Goal: Contribute content: Contribute content

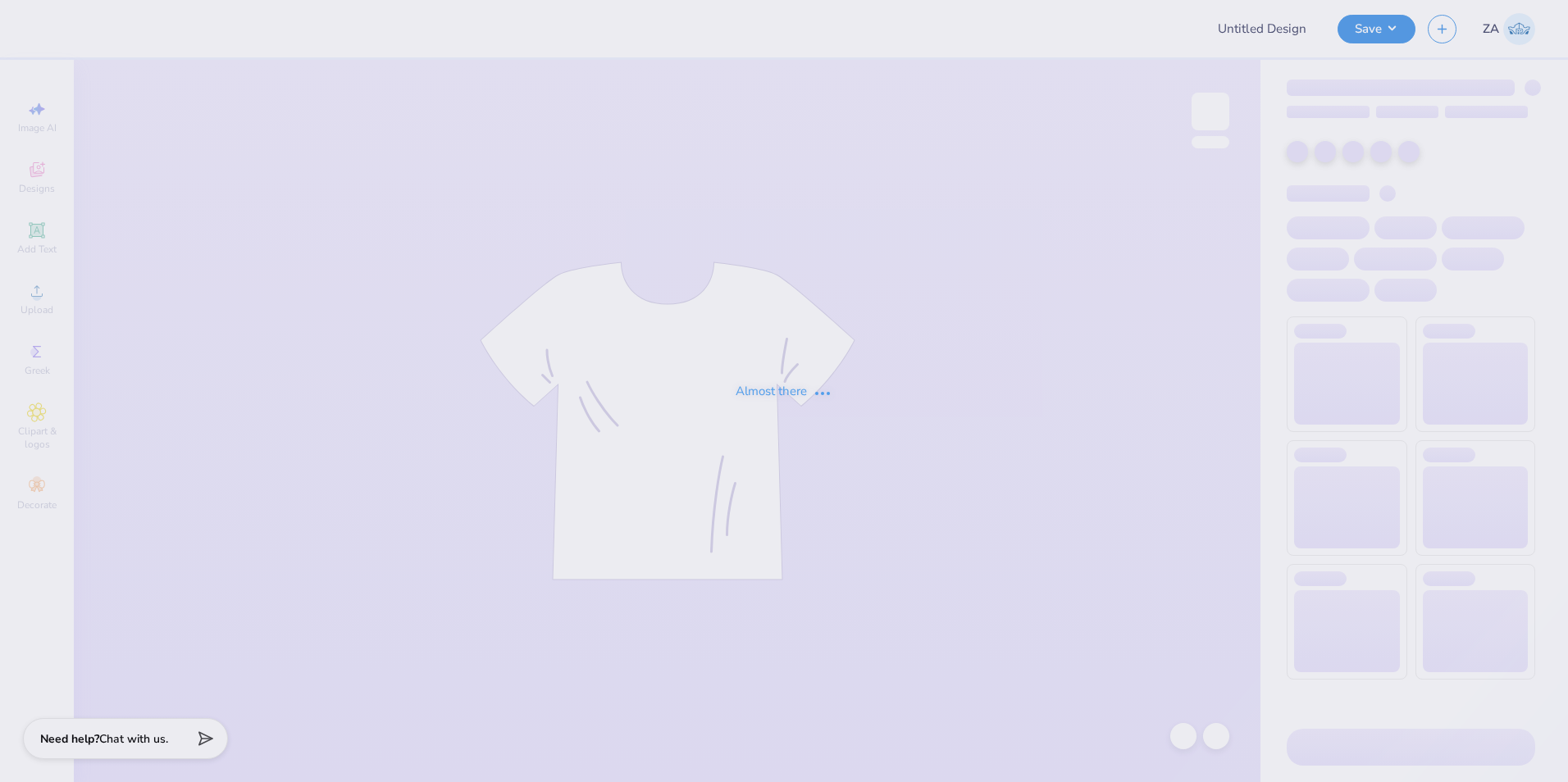
type input "phi - rocket"
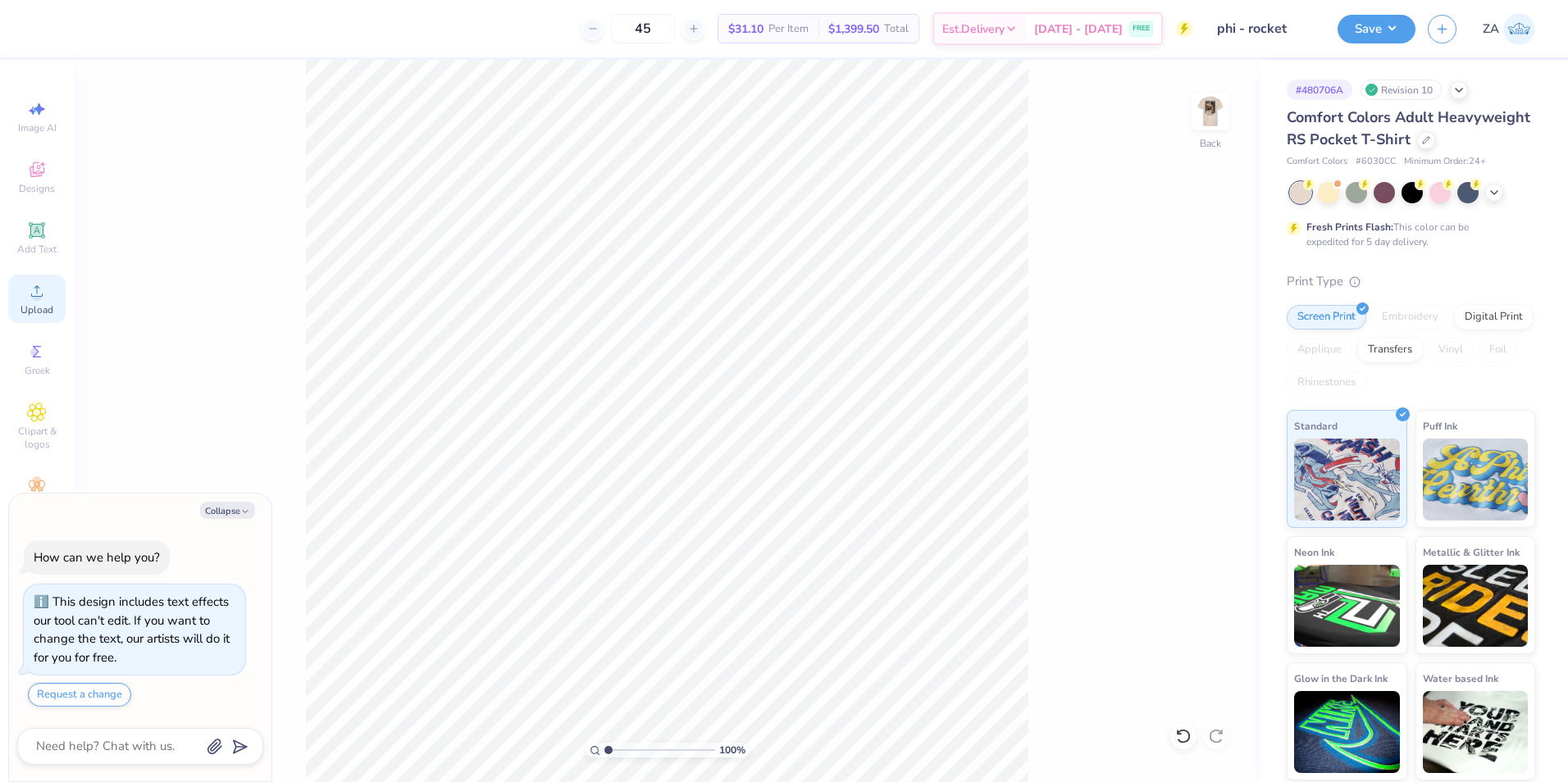
click at [50, 282] on div "Upload" at bounding box center [37, 298] width 58 height 48
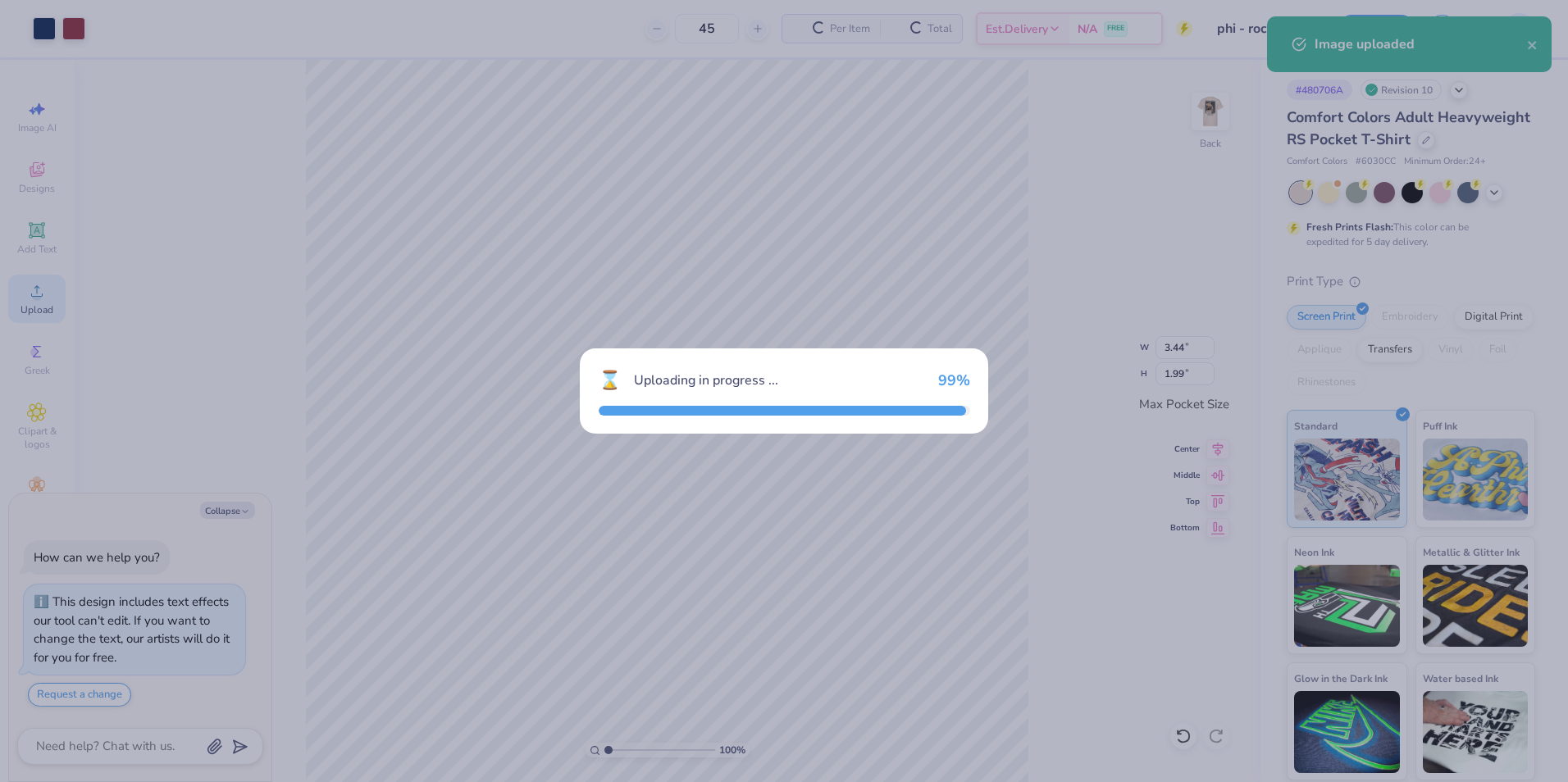
type textarea "x"
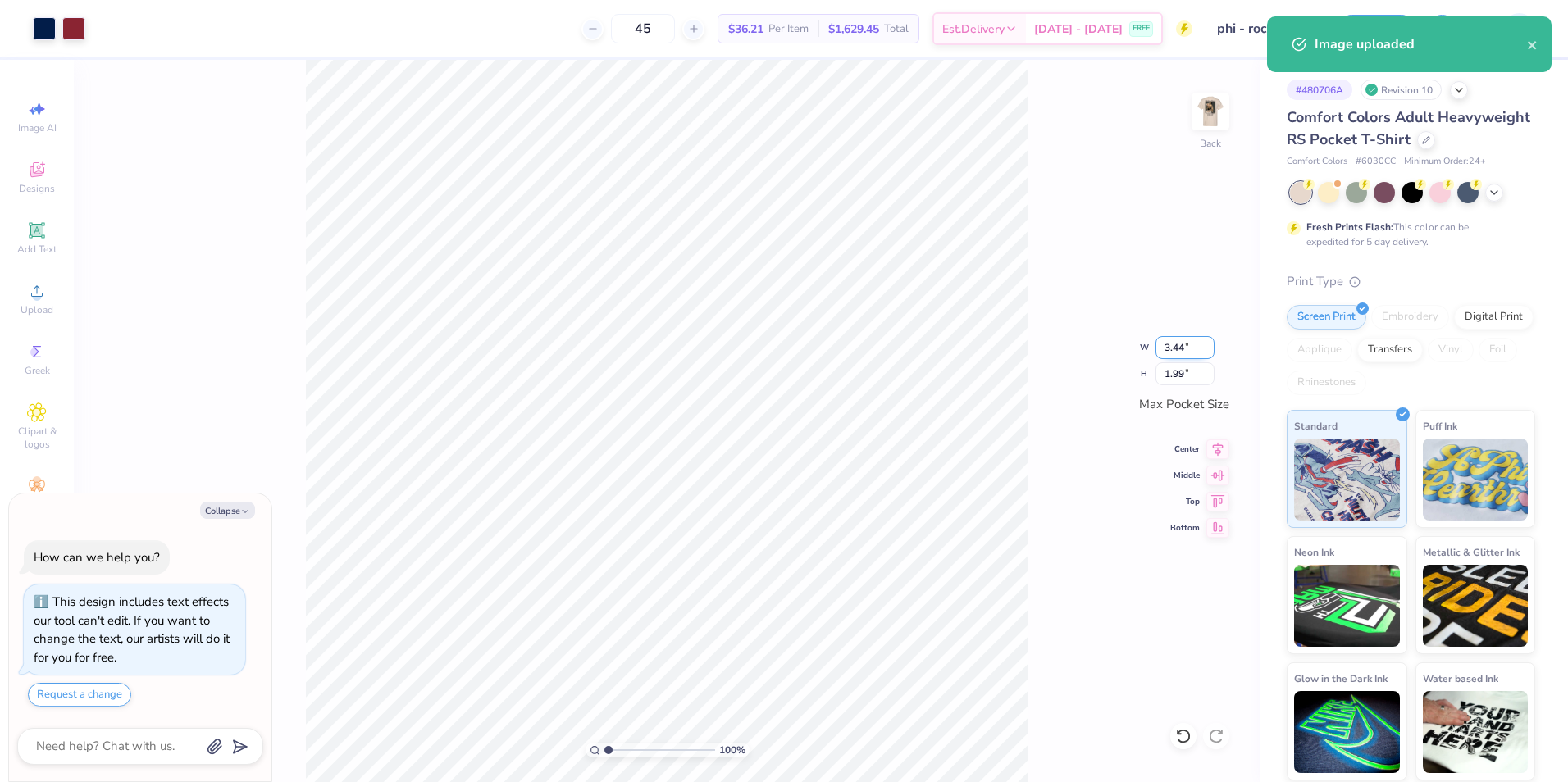
drag, startPoint x: 1163, startPoint y: 352, endPoint x: 1199, endPoint y: 353, distance: 36.0
click at [1199, 353] on input "3.44" at bounding box center [1185, 347] width 59 height 23
type input "3.50"
type textarea "x"
type input "2.03"
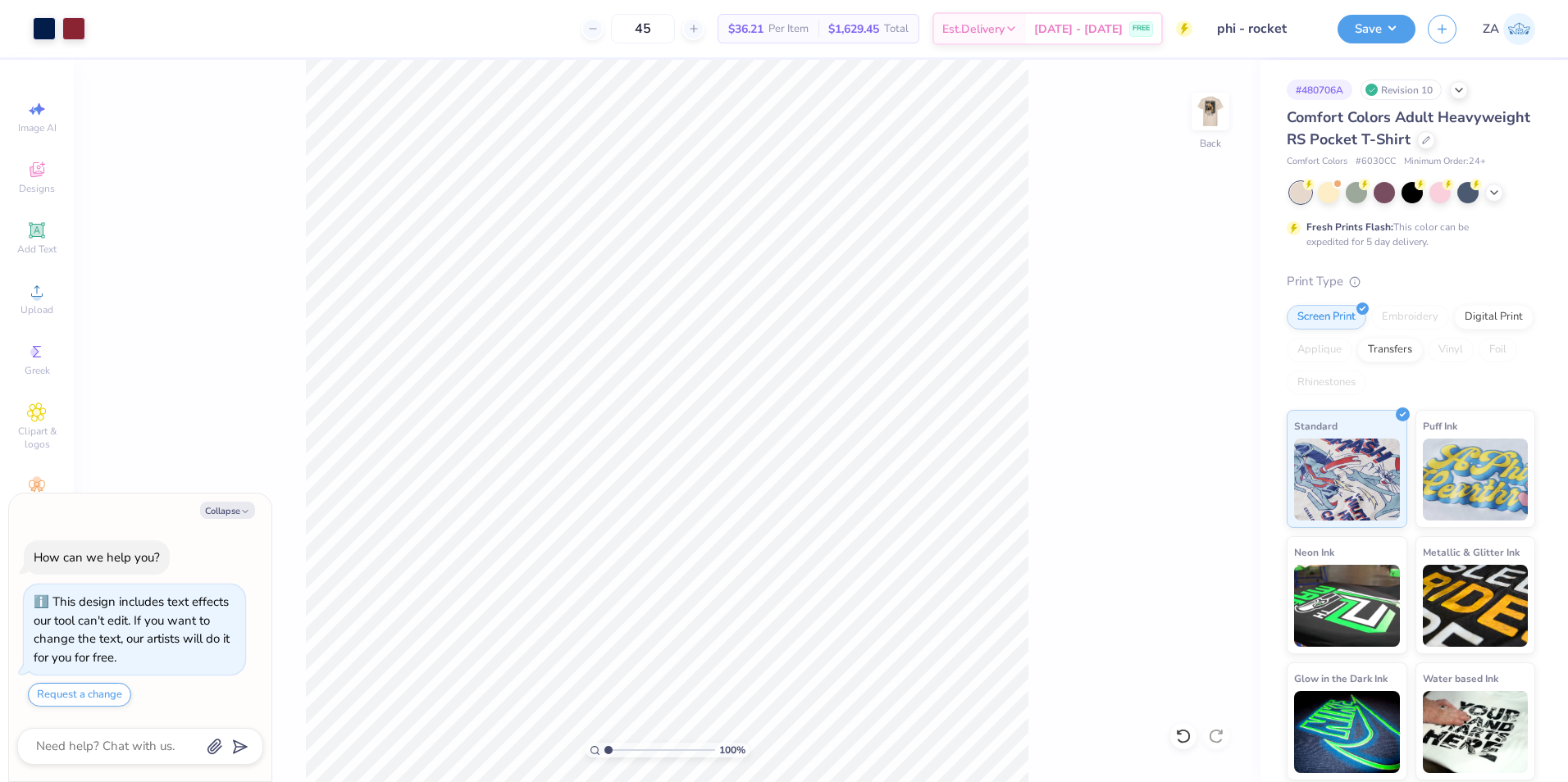
click at [1190, 110] on div "100 % Back" at bounding box center [667, 420] width 1187 height 723
click at [1204, 112] on img at bounding box center [1210, 111] width 65 height 65
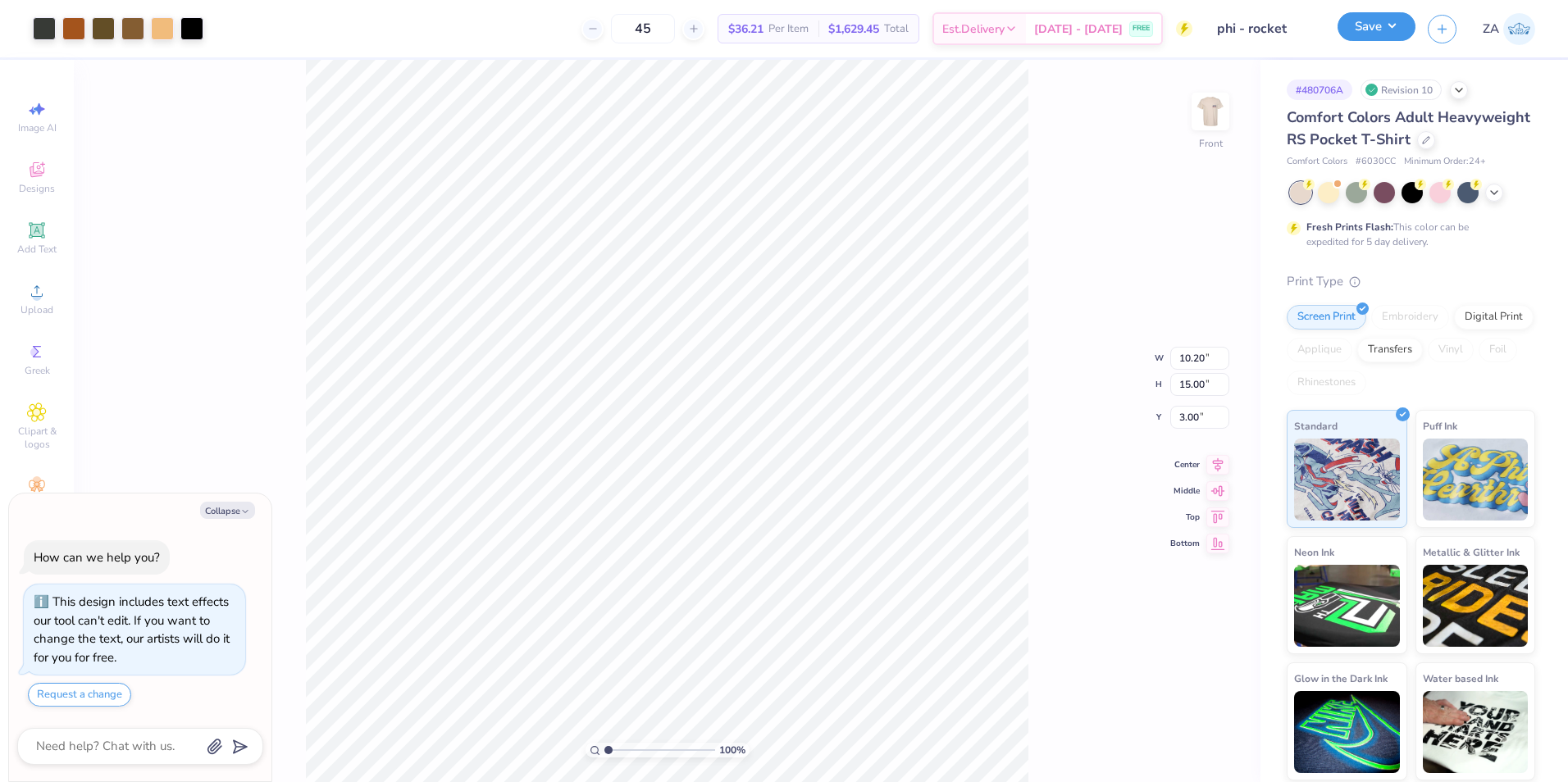
click at [1373, 23] on button "Save" at bounding box center [1377, 26] width 78 height 29
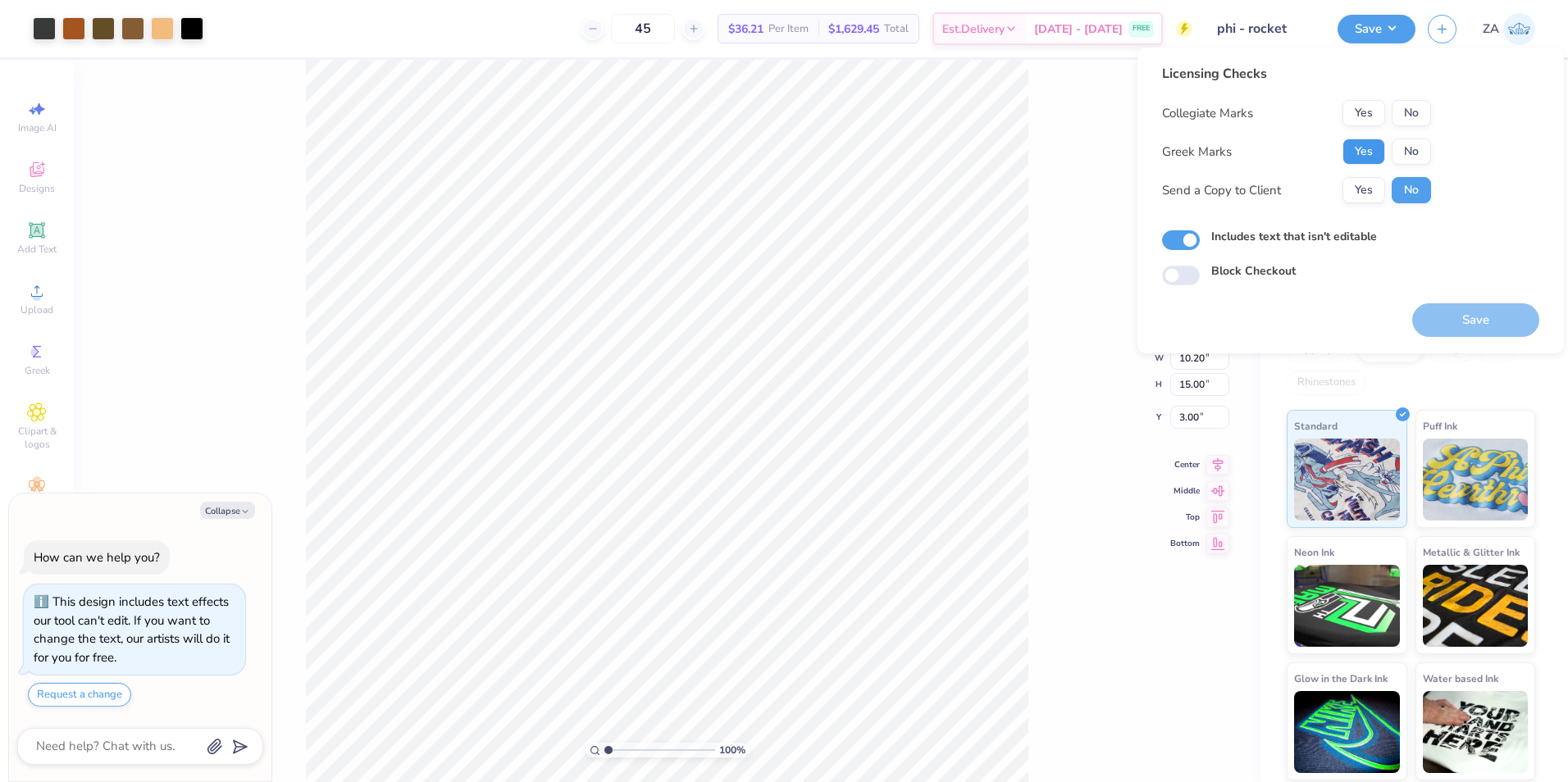
click at [1369, 151] on button "Yes" at bounding box center [1364, 151] width 42 height 26
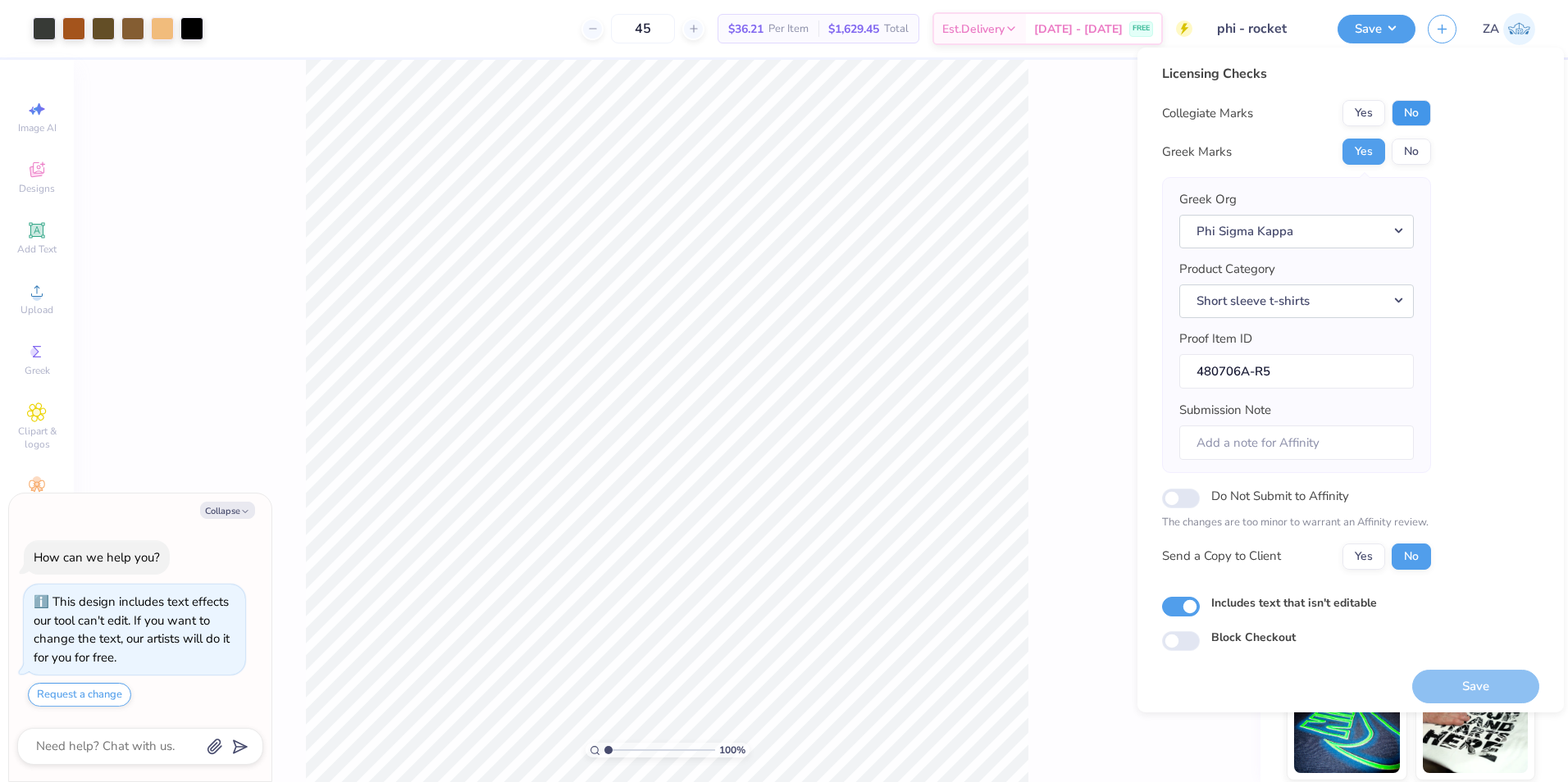
click at [1407, 116] on button "No" at bounding box center [1411, 113] width 39 height 26
click at [1413, 685] on button "Save" at bounding box center [1476, 687] width 127 height 34
type textarea "x"
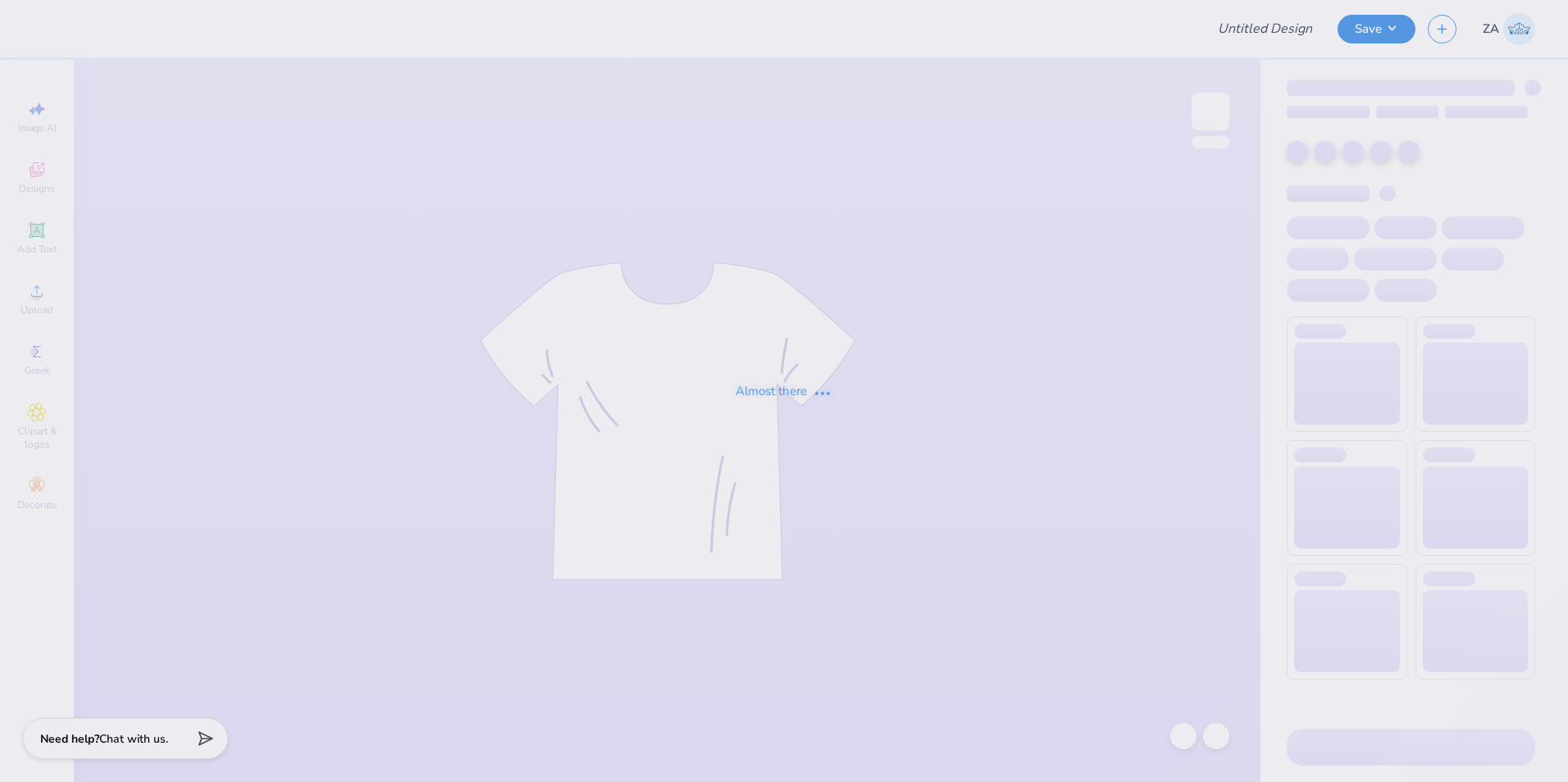
type input "[PERSON_NAME]"
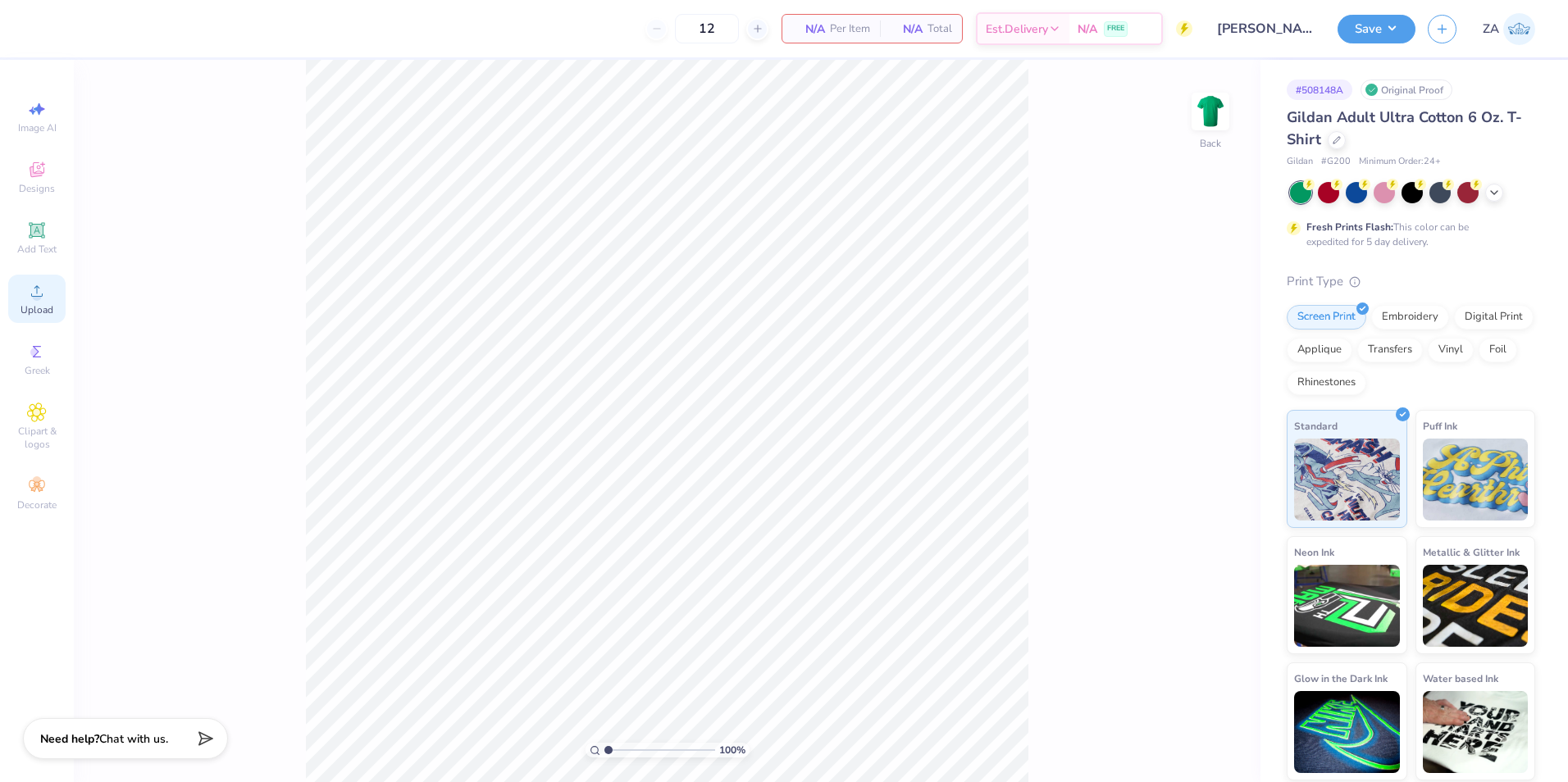
click at [46, 278] on div "Upload" at bounding box center [37, 298] width 58 height 48
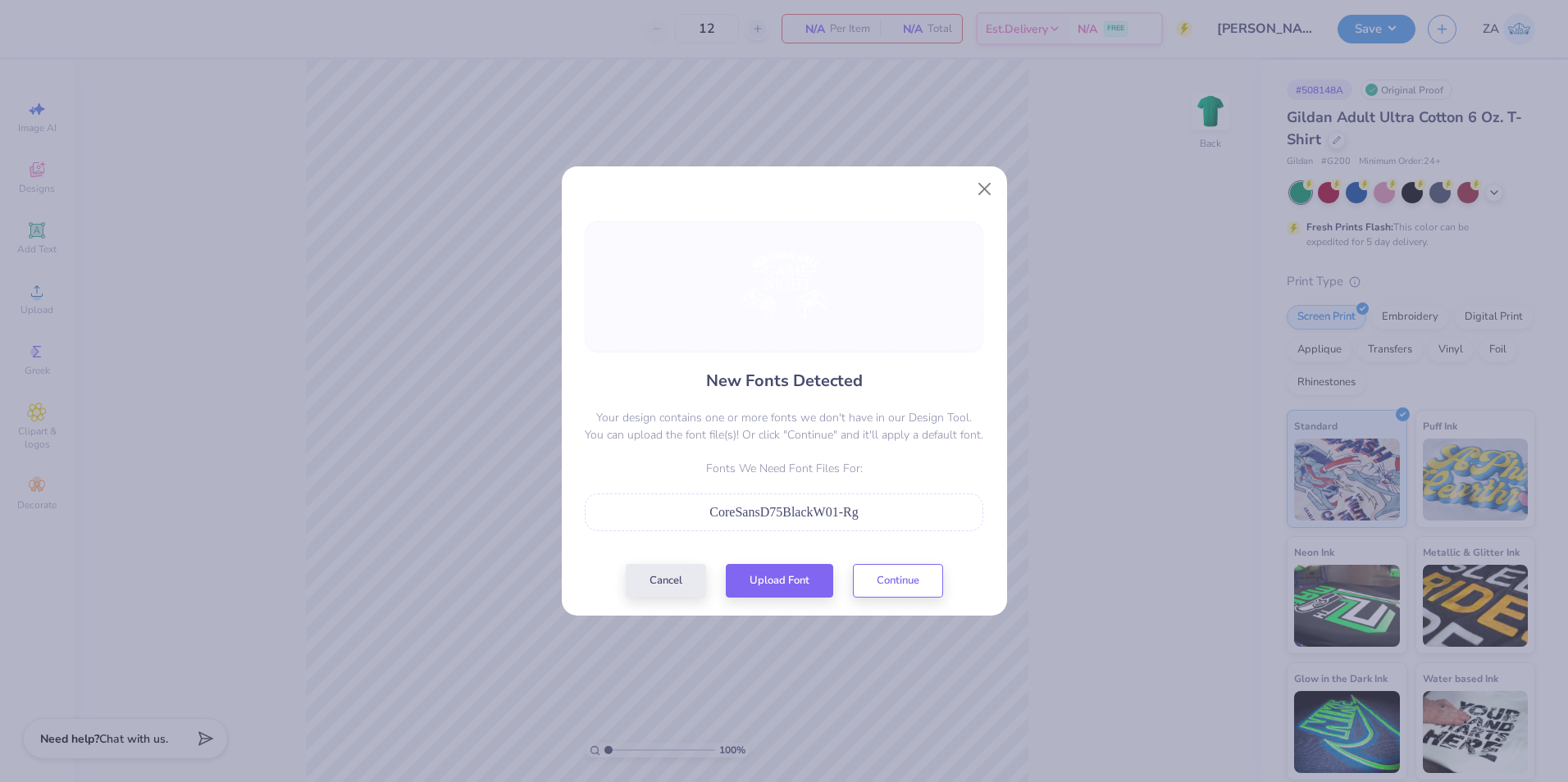
click at [792, 596] on div "Cancel Upload Font Continue" at bounding box center [785, 581] width 318 height 34
click at [789, 586] on button "Upload Font" at bounding box center [779, 577] width 107 height 34
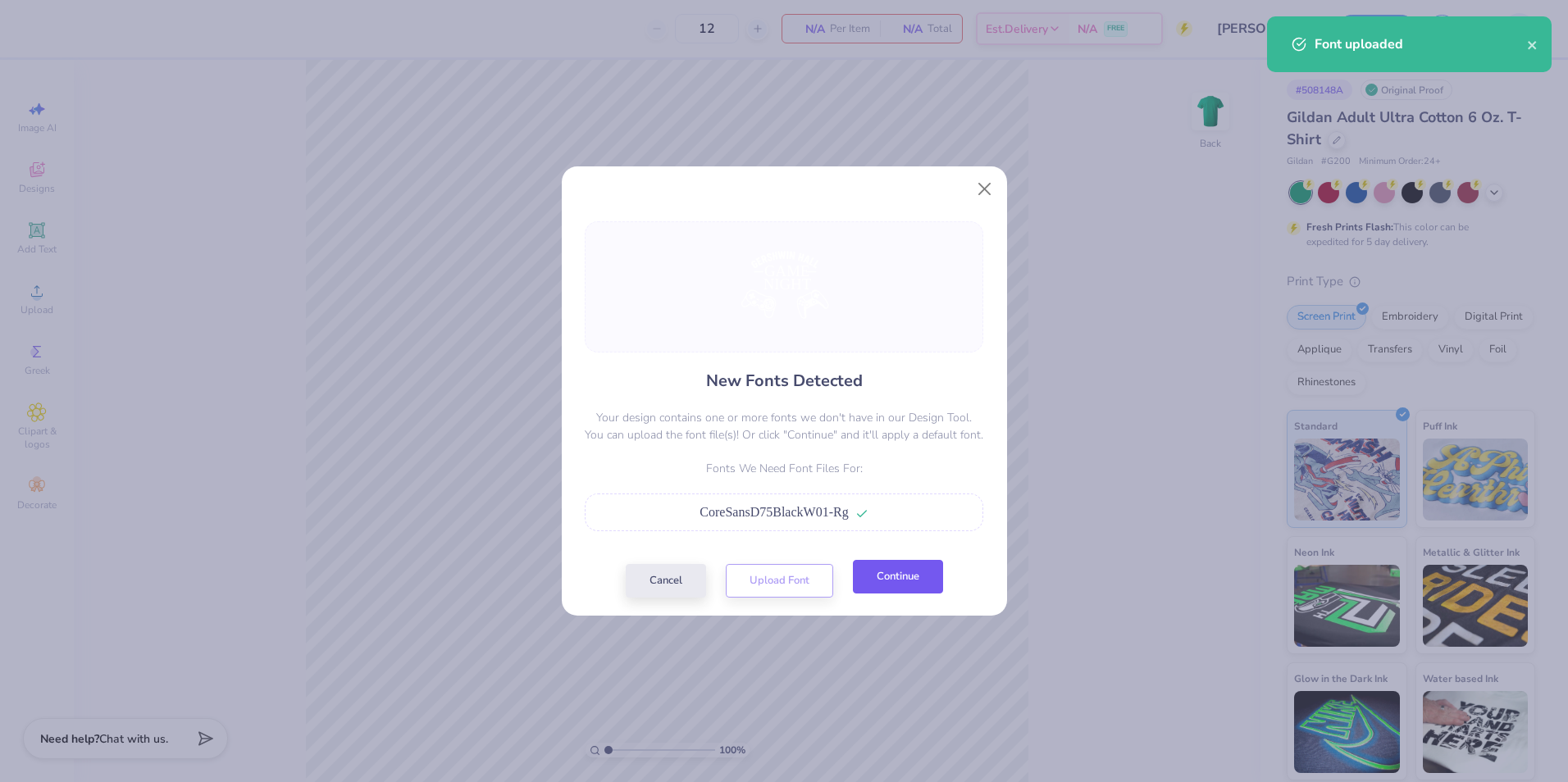
click at [939, 577] on button "Continue" at bounding box center [898, 577] width 90 height 34
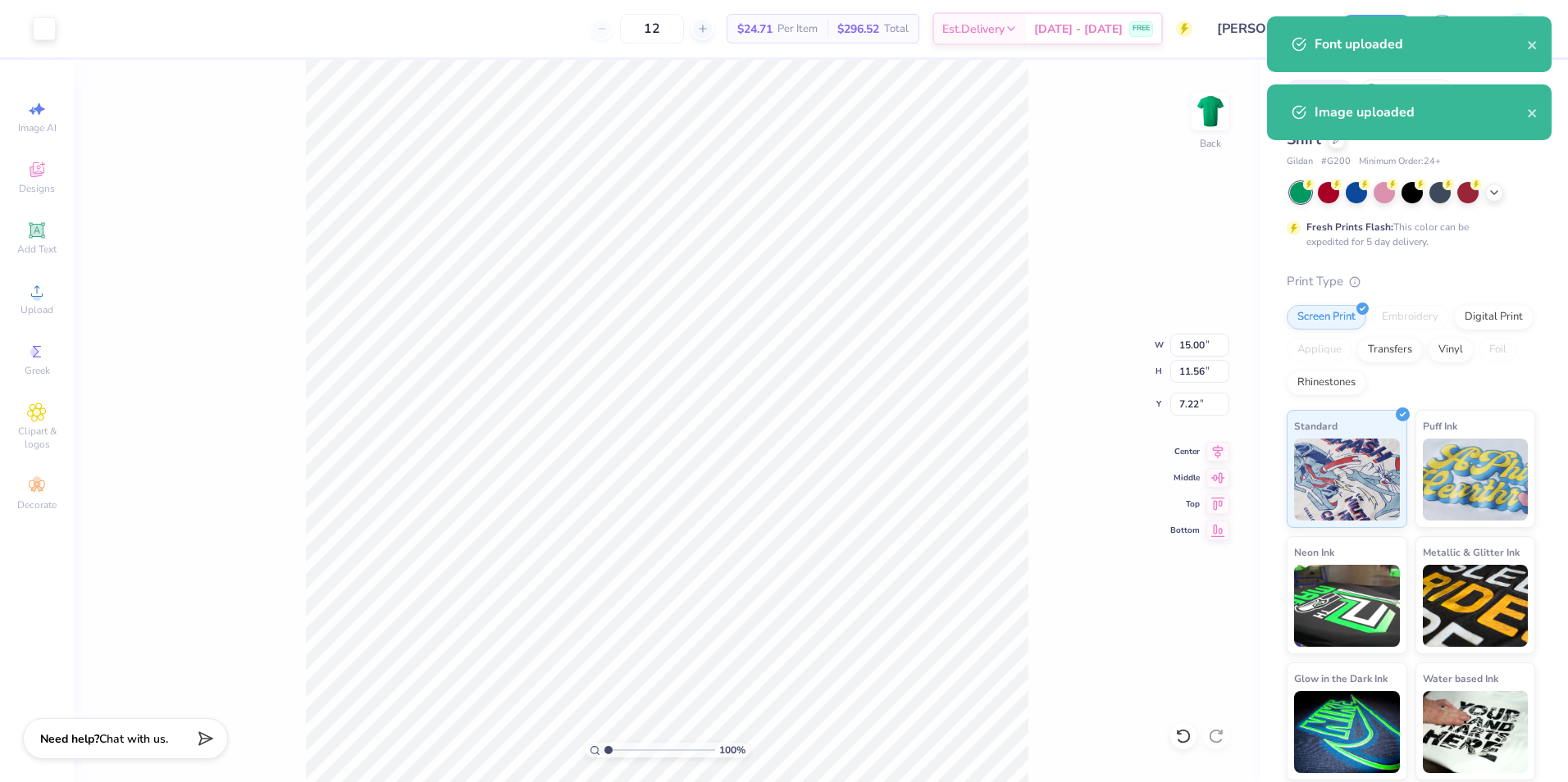
type input "11.43"
type input "8.81"
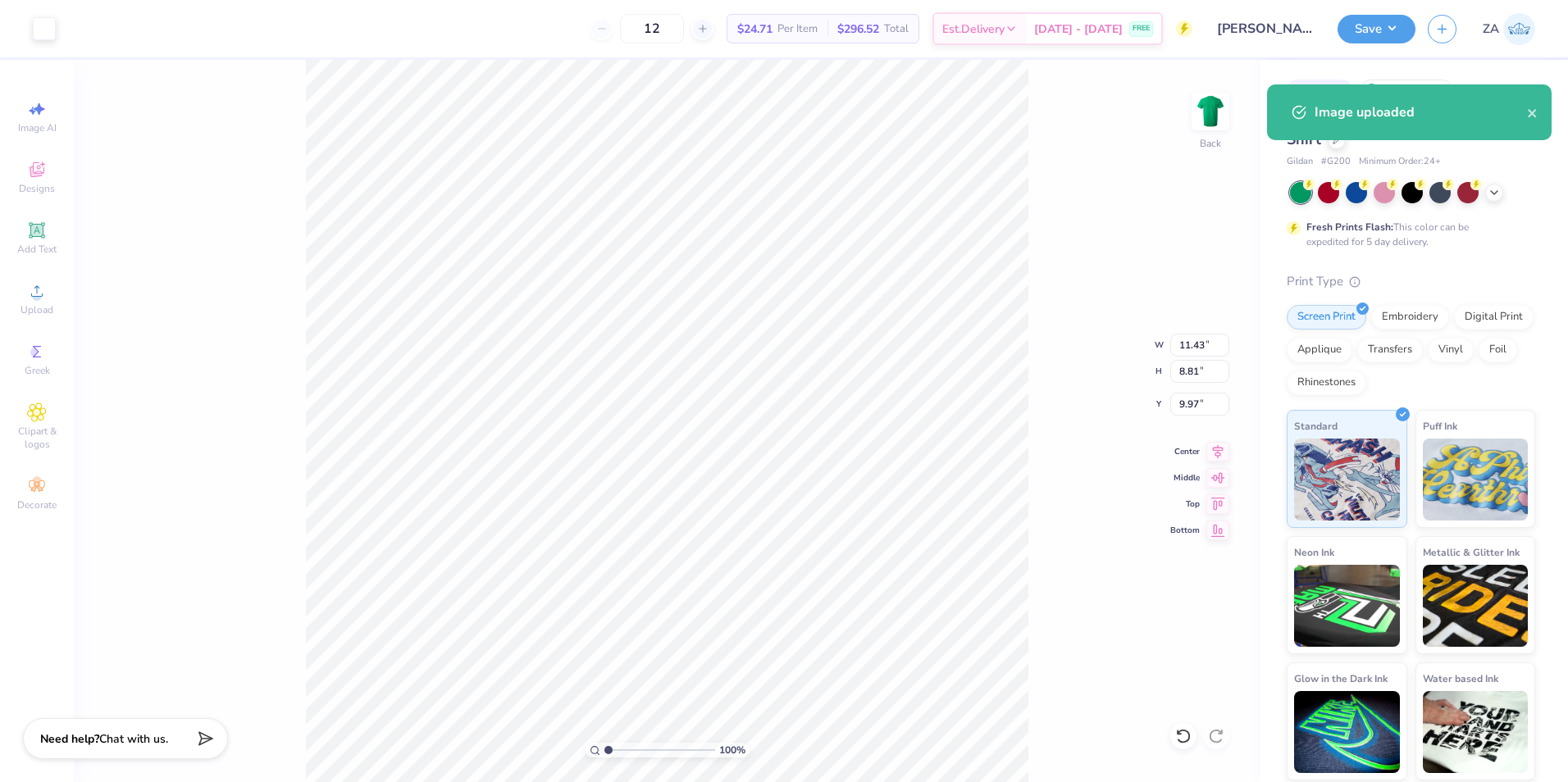
type input "5.60"
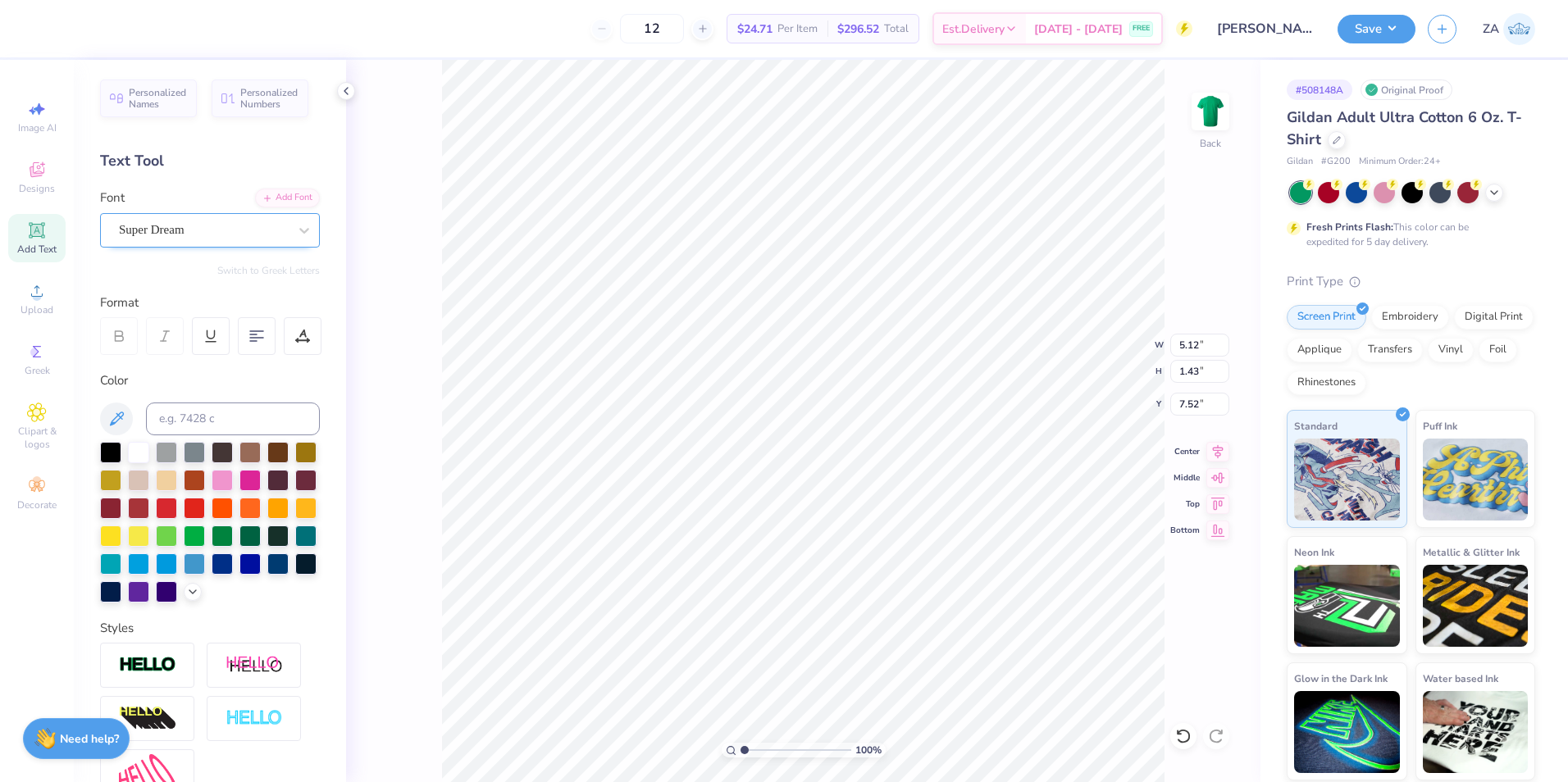
click at [212, 241] on div "Super Dream" at bounding box center [203, 230] width 172 height 25
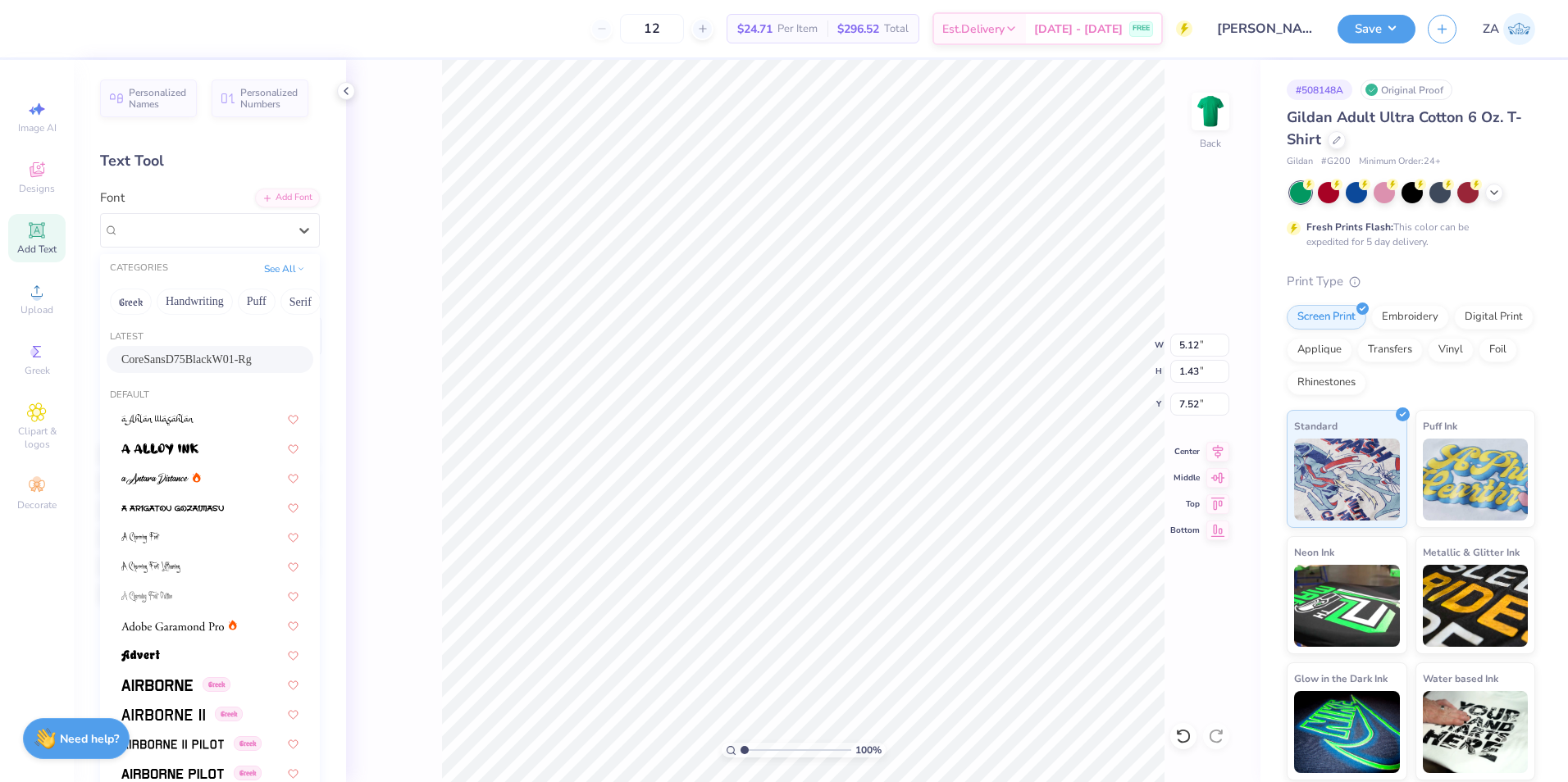
click at [206, 357] on span "CoreSansD75BlackW01-Rg" at bounding box center [187, 359] width 131 height 17
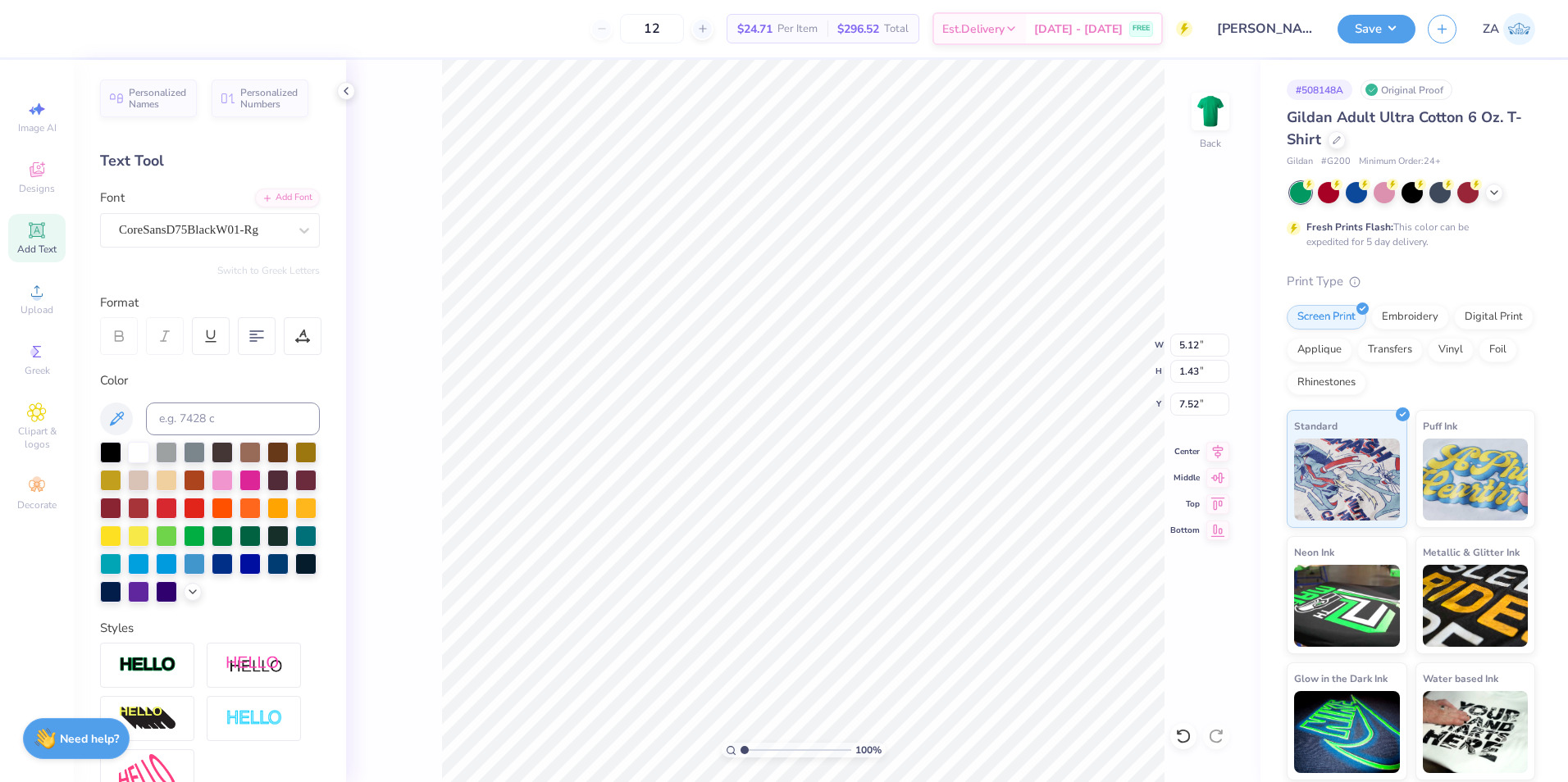
type input "5.14"
type input "1.46"
type input "7.64"
click at [251, 235] on div "Super Dream" at bounding box center [203, 230] width 172 height 25
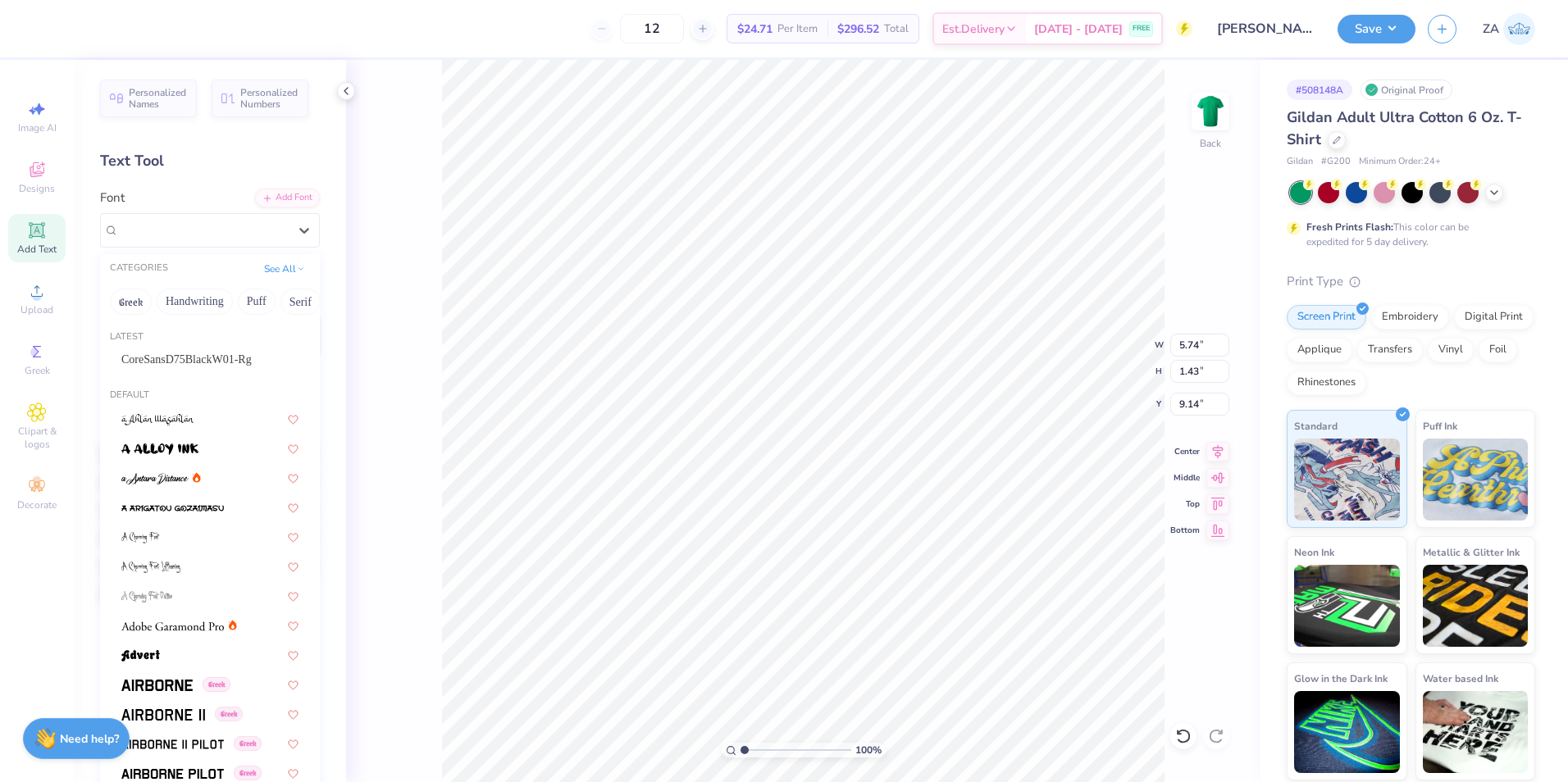
click at [227, 345] on div "Latest CoreSansD75BlackW01-Rg" at bounding box center [210, 353] width 220 height 59
click at [227, 350] on div "CoreSansD75BlackW01-Rg" at bounding box center [210, 359] width 206 height 27
type input "5.56"
type input "1.46"
type input "9.26"
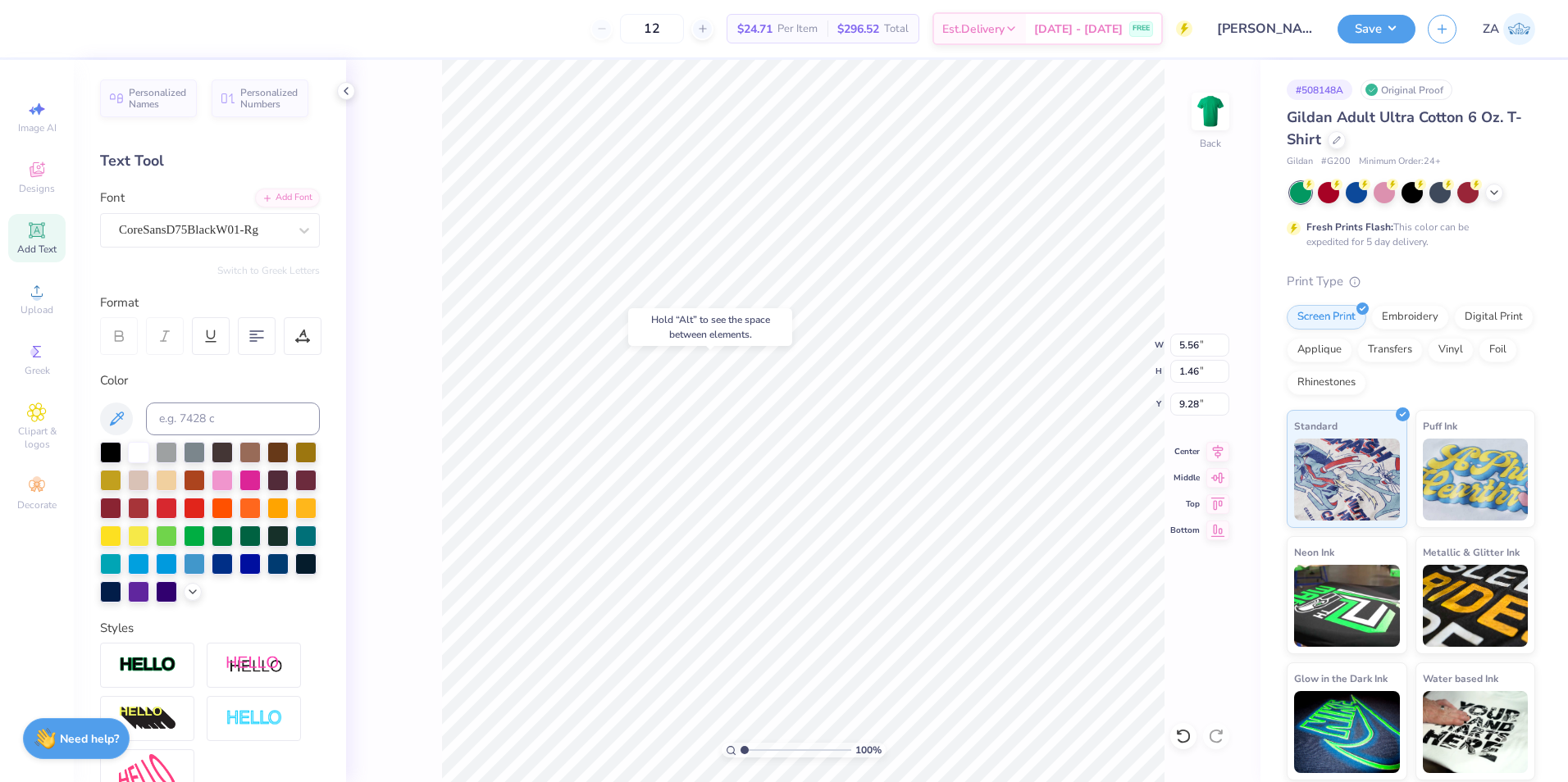
type input "9.28"
type input "1.56"
click at [750, 748] on input "range" at bounding box center [796, 750] width 110 height 14
type input "5.56"
type input "9.28"
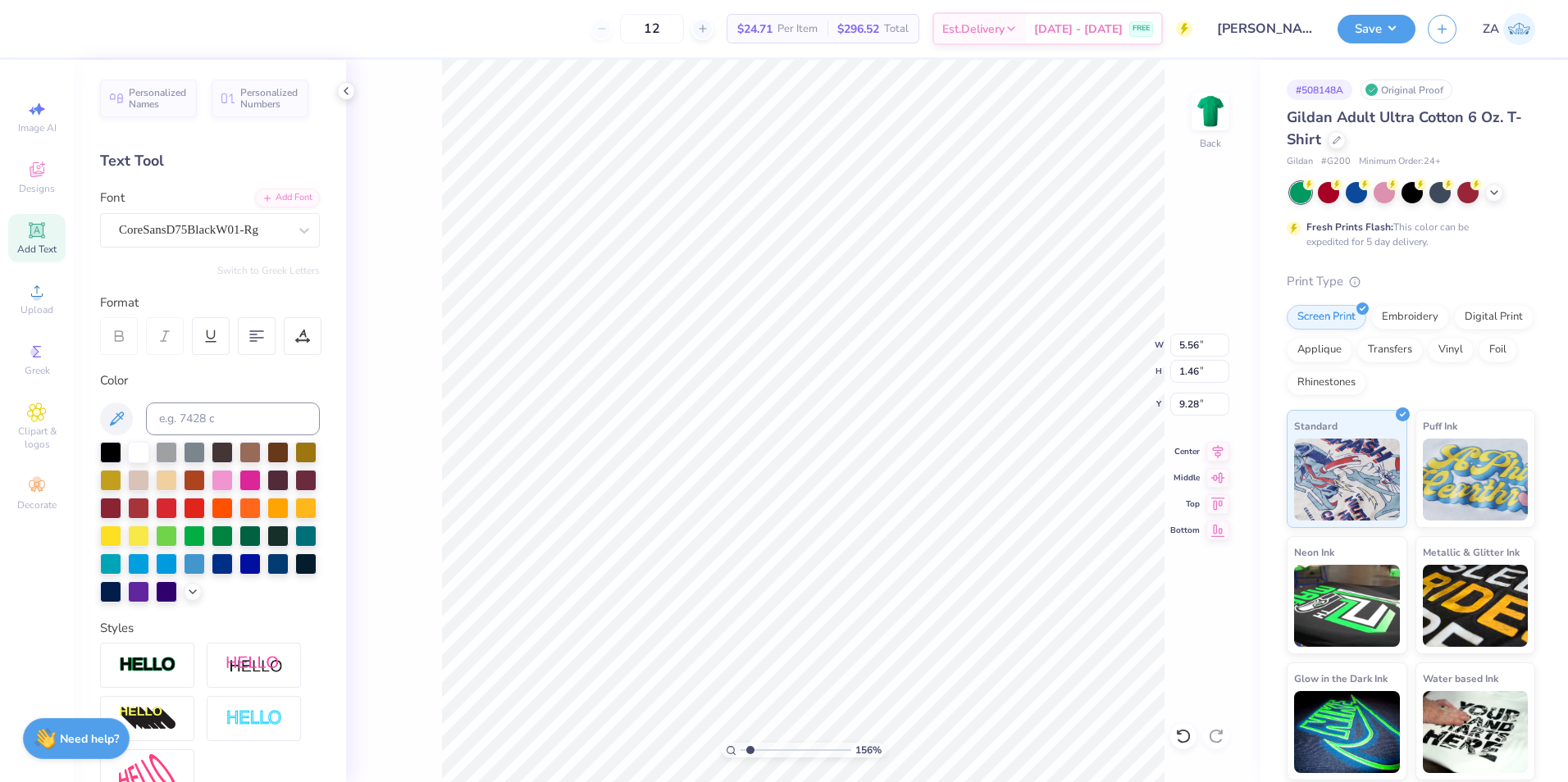
type input "5.78"
type input "1.52"
type input "9.25"
type input "3.12"
type input "7.57"
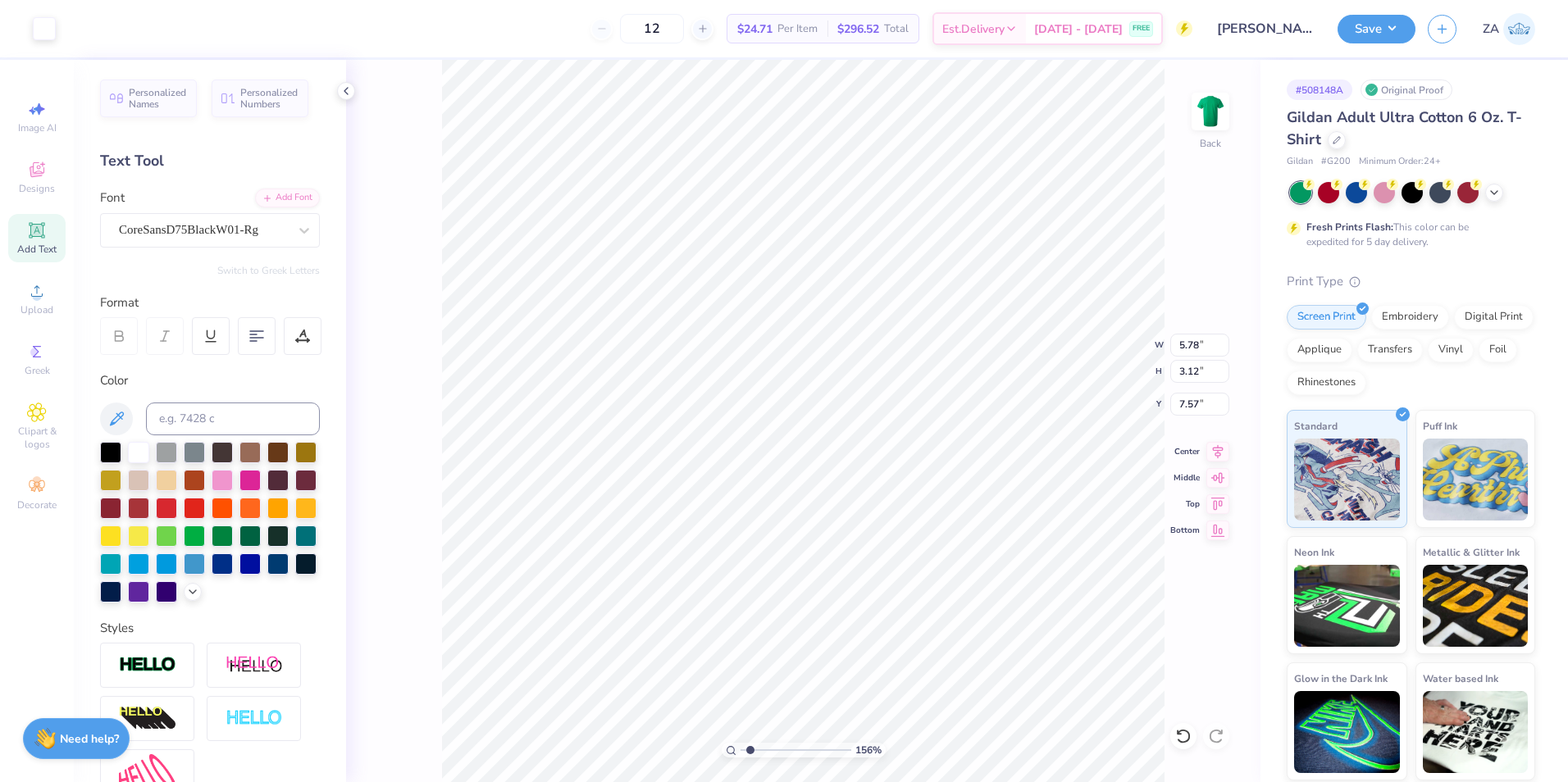
type input "11.43"
type input "8.81"
type input "5.60"
type input "3.12"
type input "7.57"
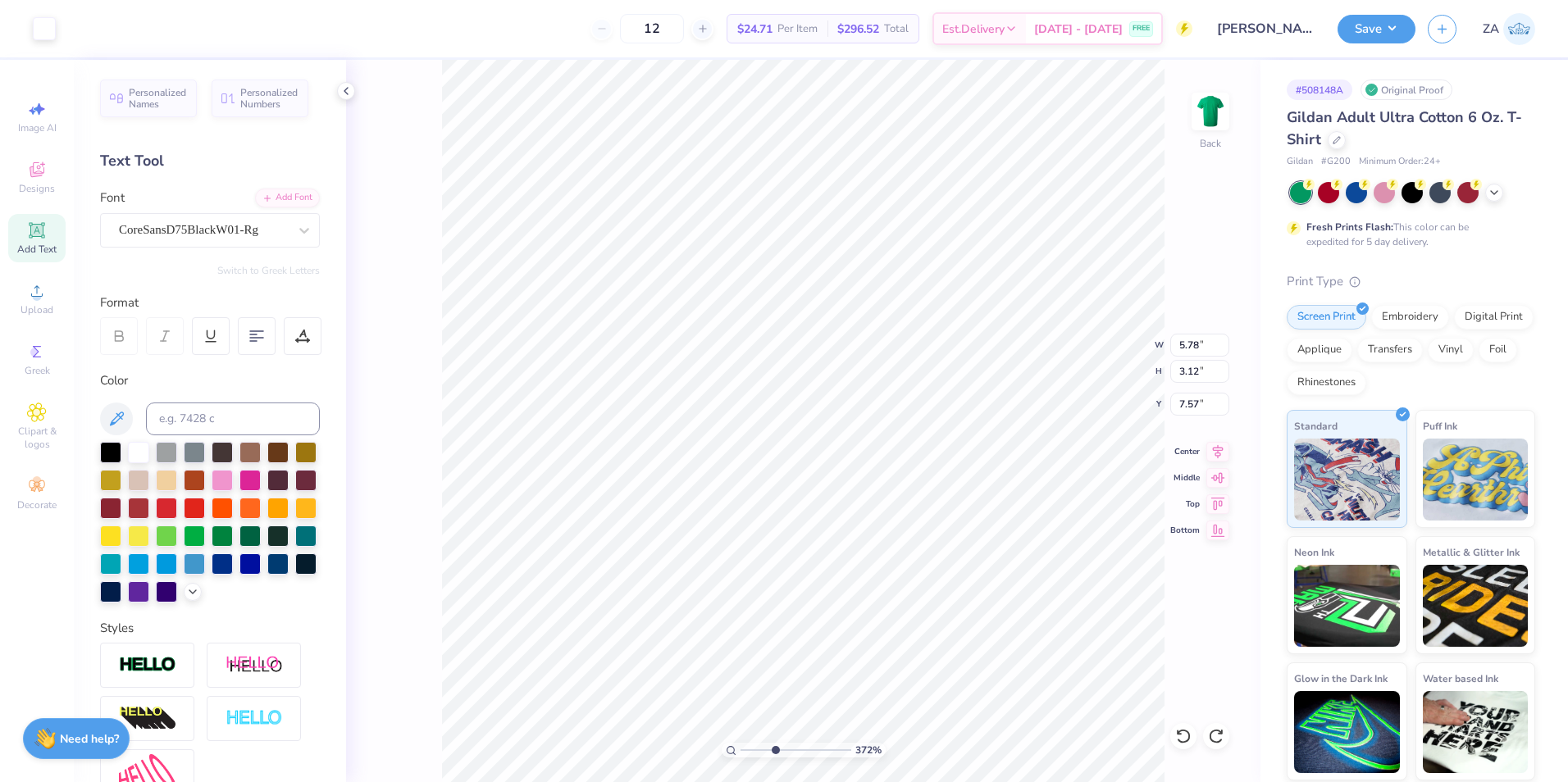
drag, startPoint x: 749, startPoint y: 747, endPoint x: 776, endPoint y: 748, distance: 27.0
click at [775, 751] on input "range" at bounding box center [796, 750] width 110 height 14
drag, startPoint x: 776, startPoint y: 751, endPoint x: 722, endPoint y: 747, distance: 54.1
type input "1"
click at [741, 747] on input "range" at bounding box center [796, 750] width 110 height 14
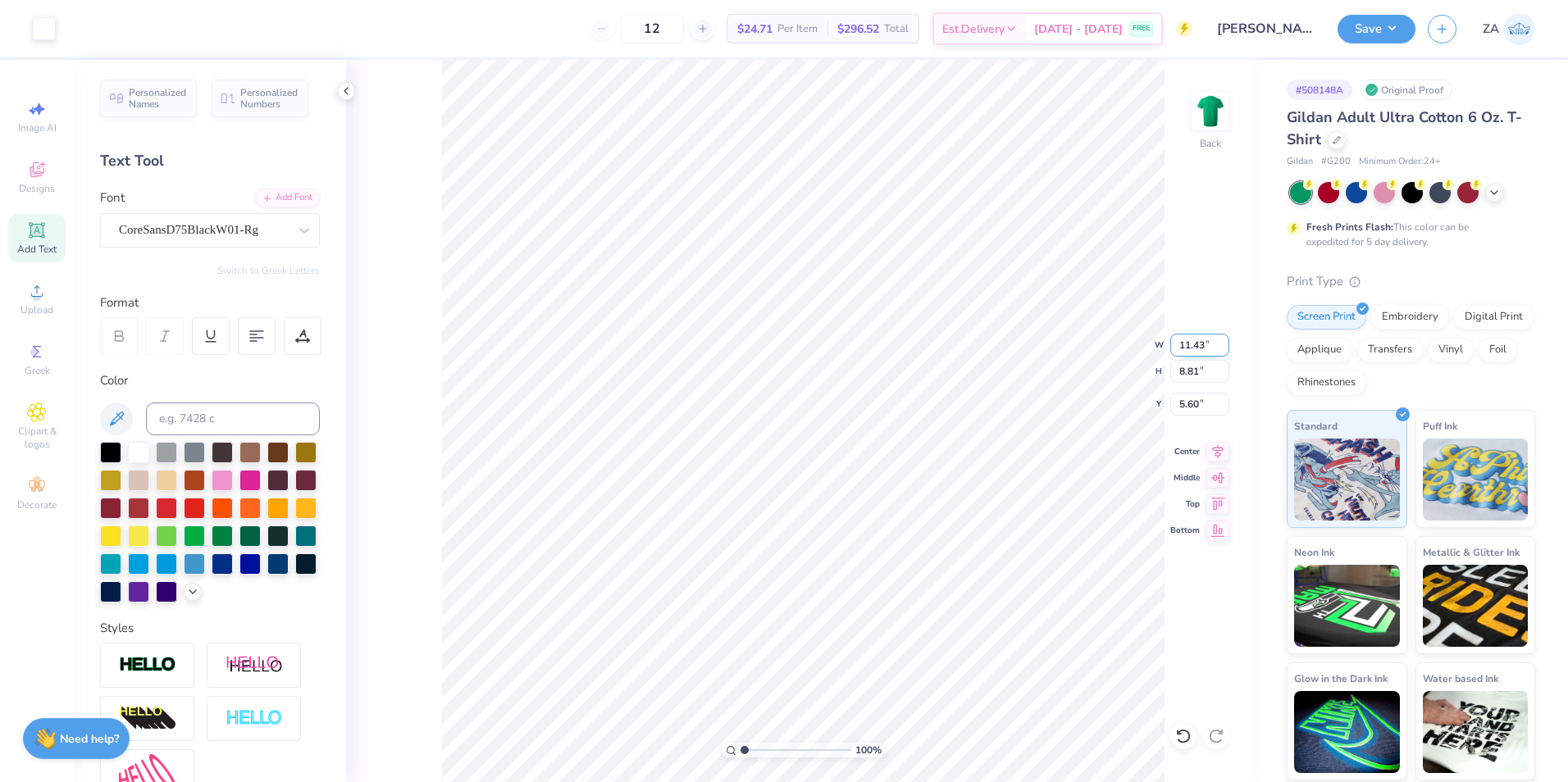
drag, startPoint x: 1173, startPoint y: 341, endPoint x: 1208, endPoint y: 346, distance: 35.4
click at [1208, 346] on input "11.43" at bounding box center [1200, 345] width 59 height 23
type input "11.00"
type input "8.48"
drag, startPoint x: 1181, startPoint y: 403, endPoint x: 1204, endPoint y: 404, distance: 23.0
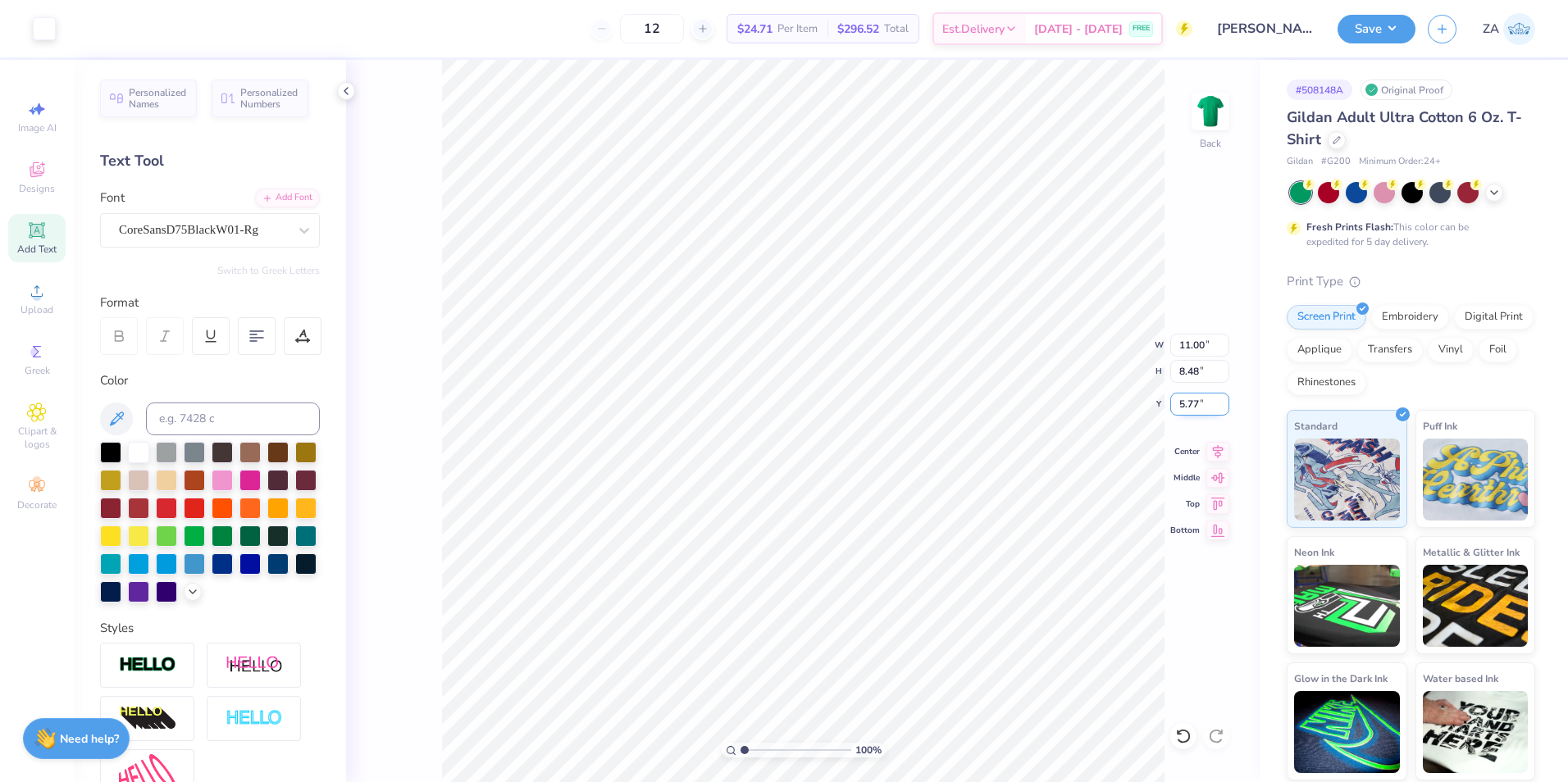
click at [1204, 404] on input "5.77" at bounding box center [1200, 403] width 59 height 23
type input "3.00"
click at [1375, 35] on button "Save" at bounding box center [1377, 26] width 78 height 29
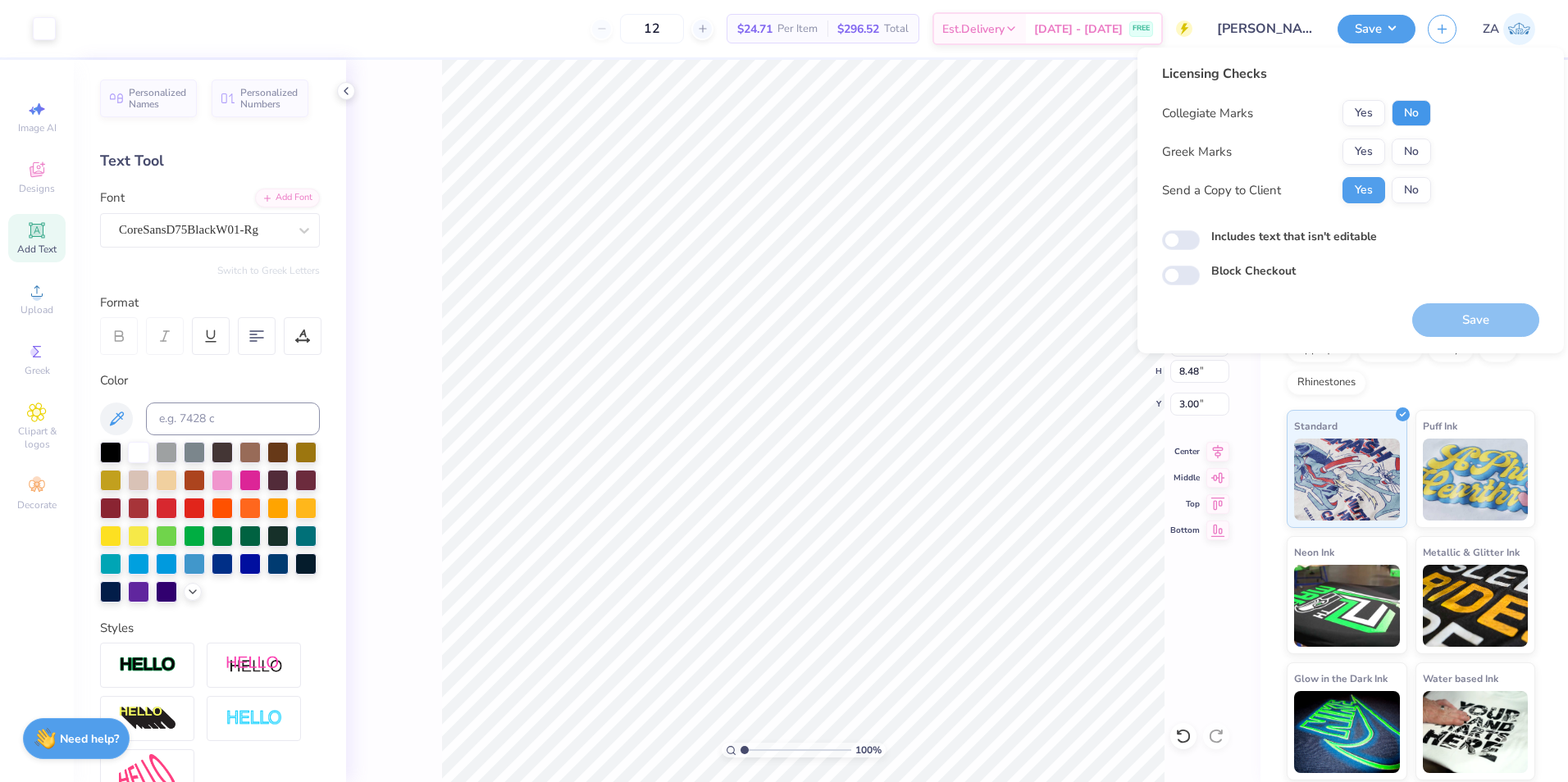
click at [1413, 101] on button "No" at bounding box center [1411, 113] width 39 height 26
click at [1406, 148] on button "No" at bounding box center [1411, 151] width 39 height 26
click at [1479, 321] on button "Save" at bounding box center [1476, 320] width 127 height 34
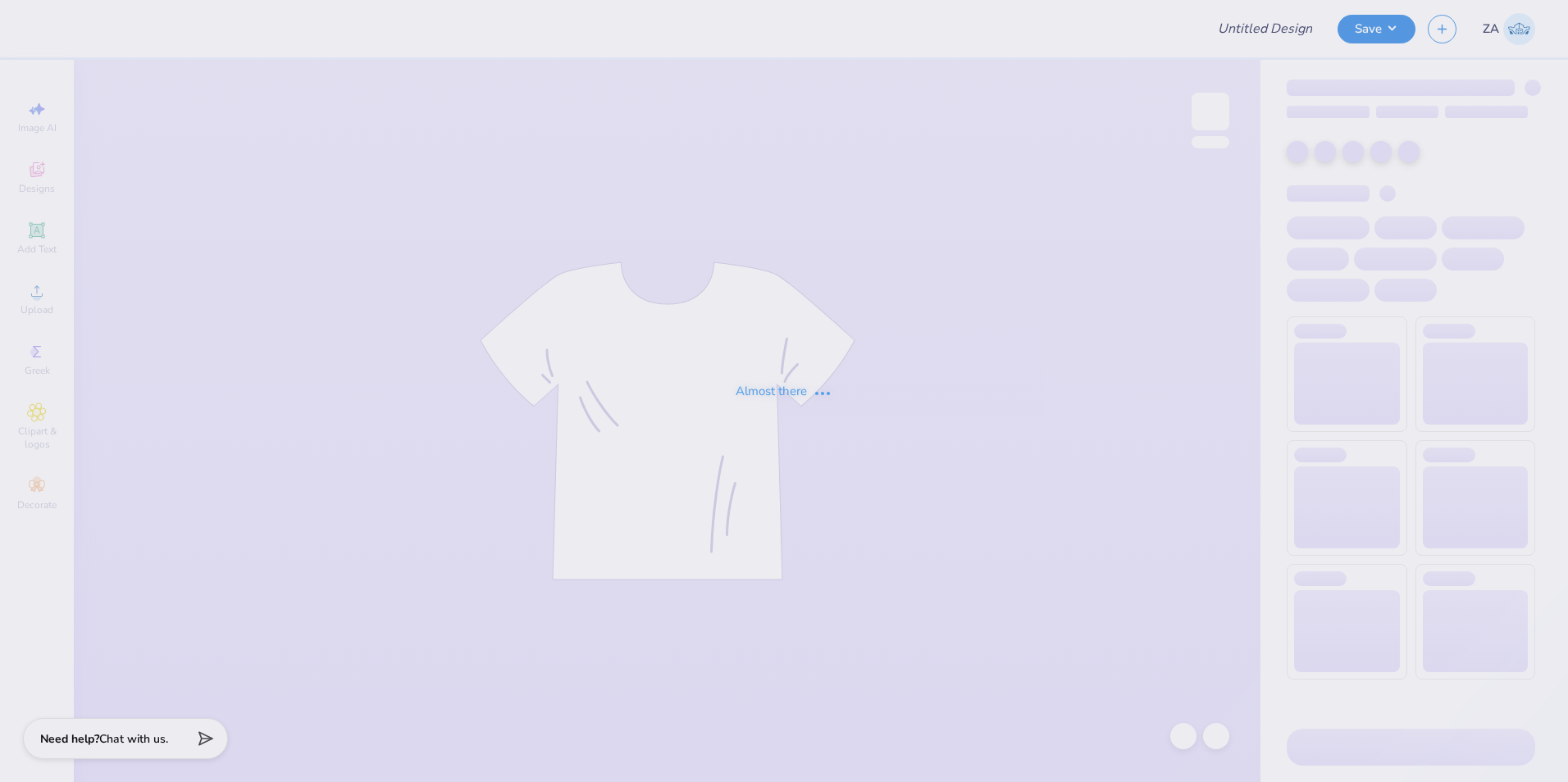
type input "Jenna Moore : James Madison University"
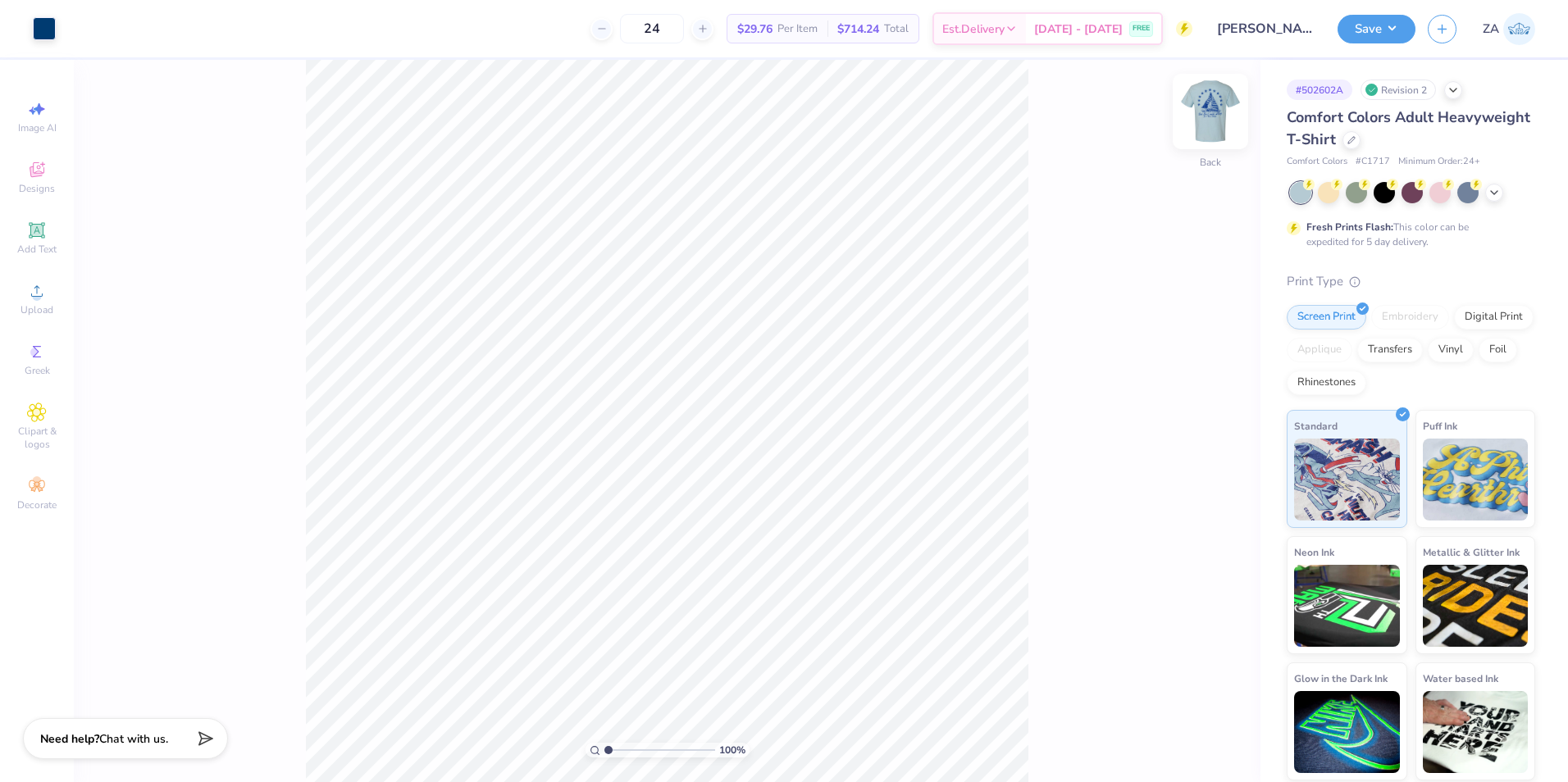
click at [1210, 115] on img at bounding box center [1210, 111] width 65 height 65
click at [39, 300] on circle at bounding box center [37, 296] width 9 height 9
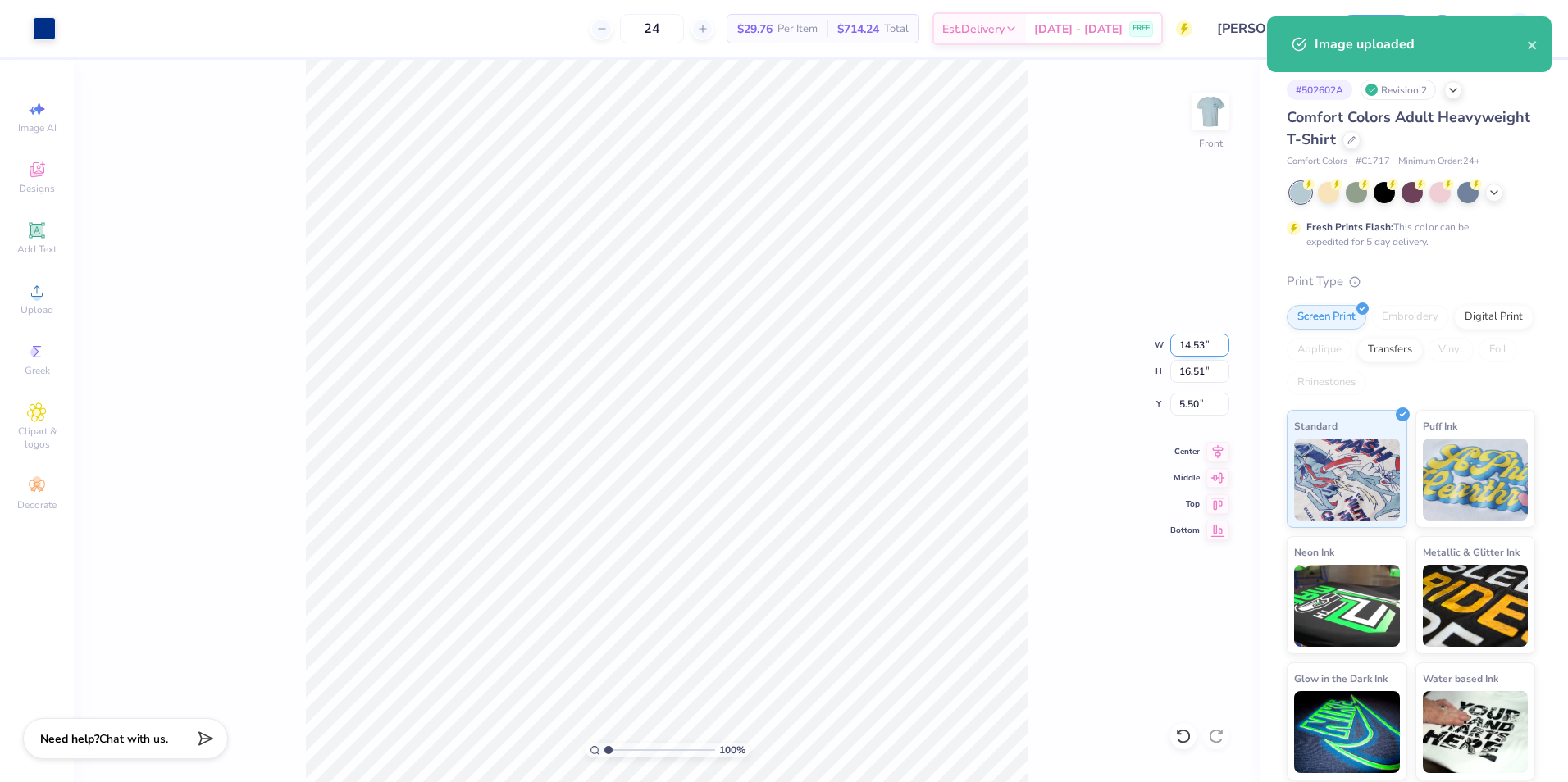
drag, startPoint x: 1176, startPoint y: 352, endPoint x: 1209, endPoint y: 352, distance: 33.0
click at [1209, 352] on input "14.53" at bounding box center [1200, 345] width 59 height 23
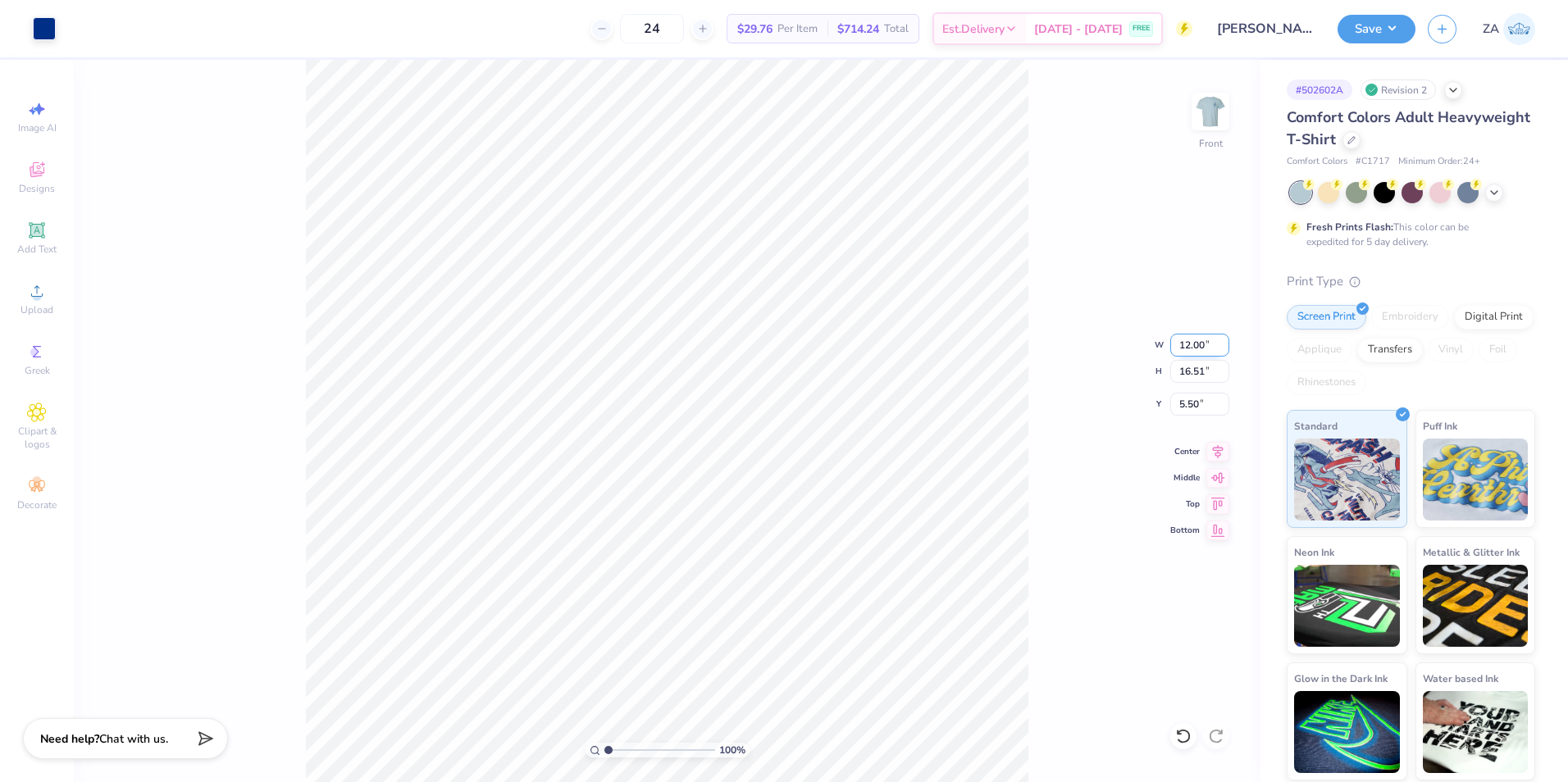
type input "12.00"
type input "13.63"
drag, startPoint x: 1180, startPoint y: 407, endPoint x: 1209, endPoint y: 407, distance: 29.0
click at [1209, 407] on input "6.93" at bounding box center [1200, 403] width 59 height 23
type input "3.00"
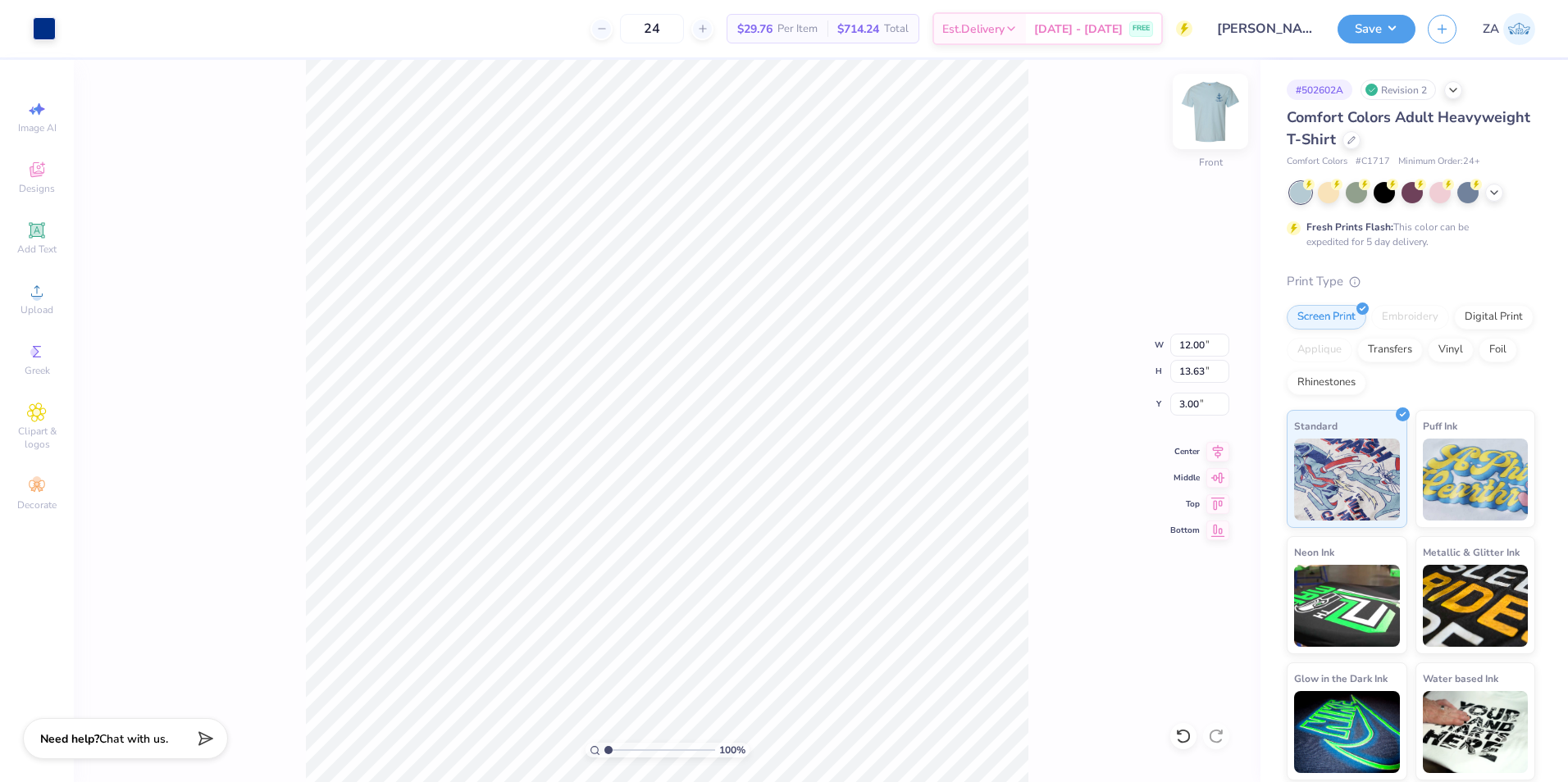
click at [1222, 107] on img at bounding box center [1210, 111] width 65 height 65
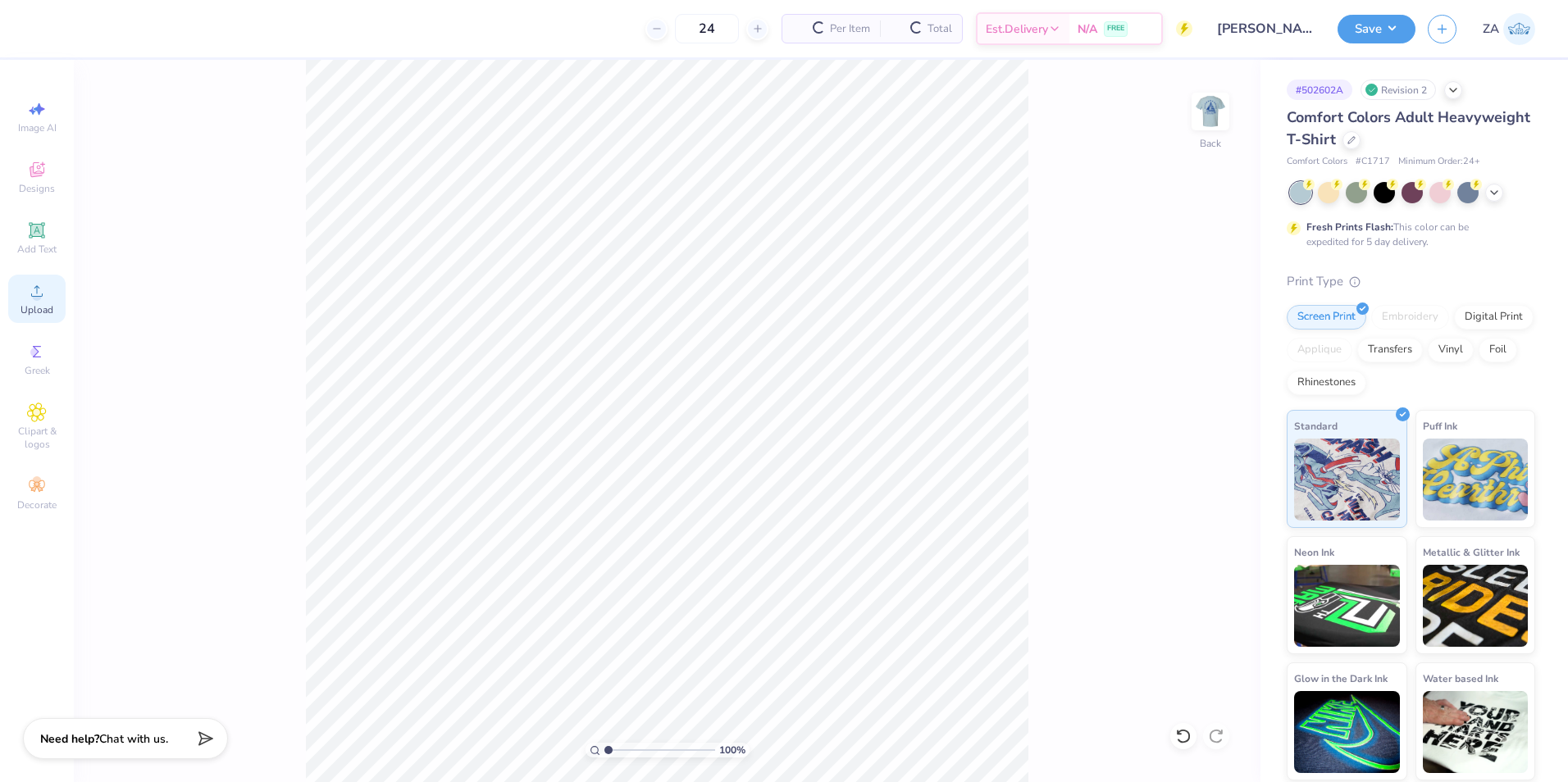
click at [48, 307] on span "Upload" at bounding box center [37, 309] width 33 height 13
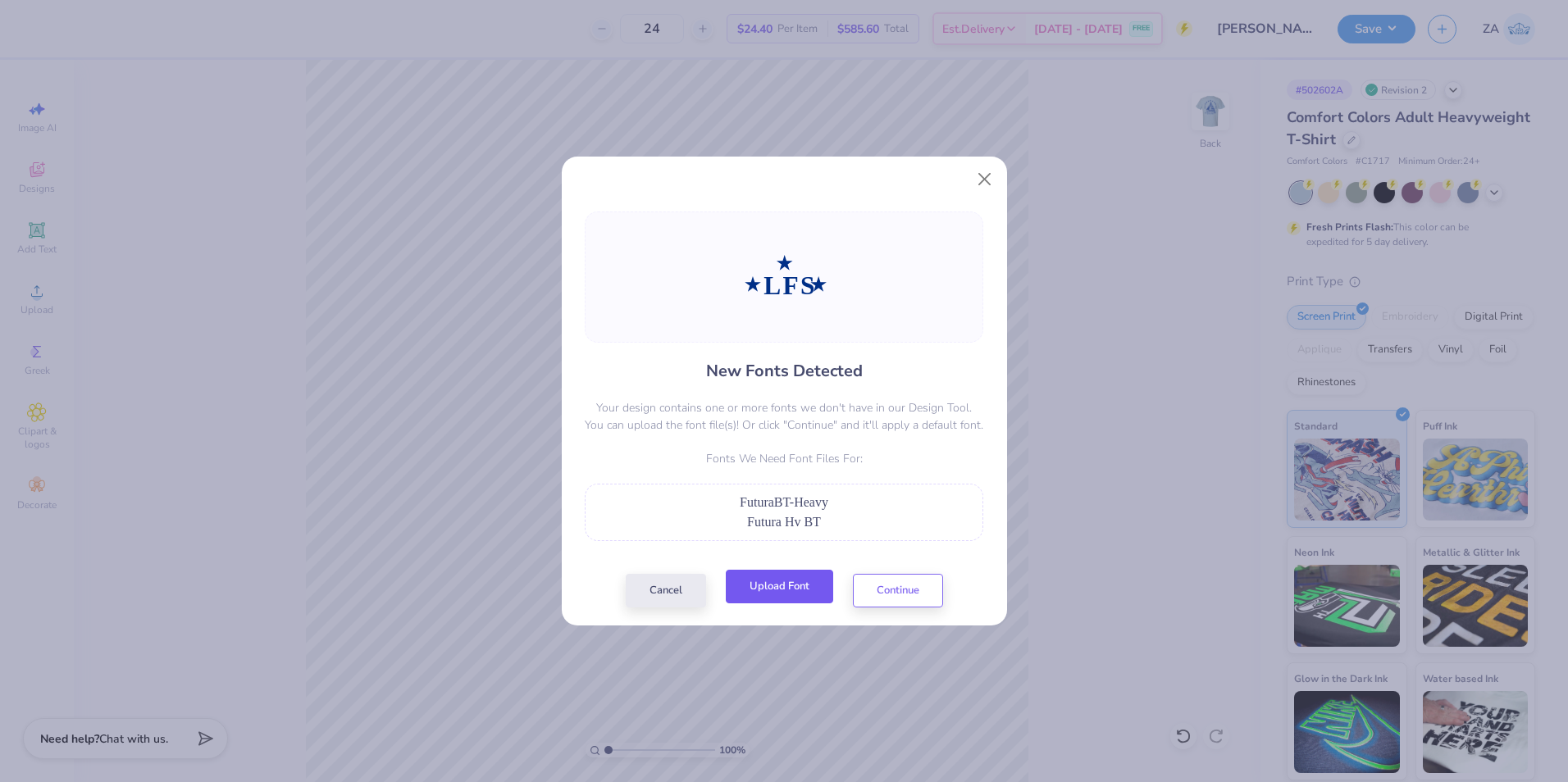
click at [772, 590] on button "Upload Font" at bounding box center [779, 587] width 107 height 34
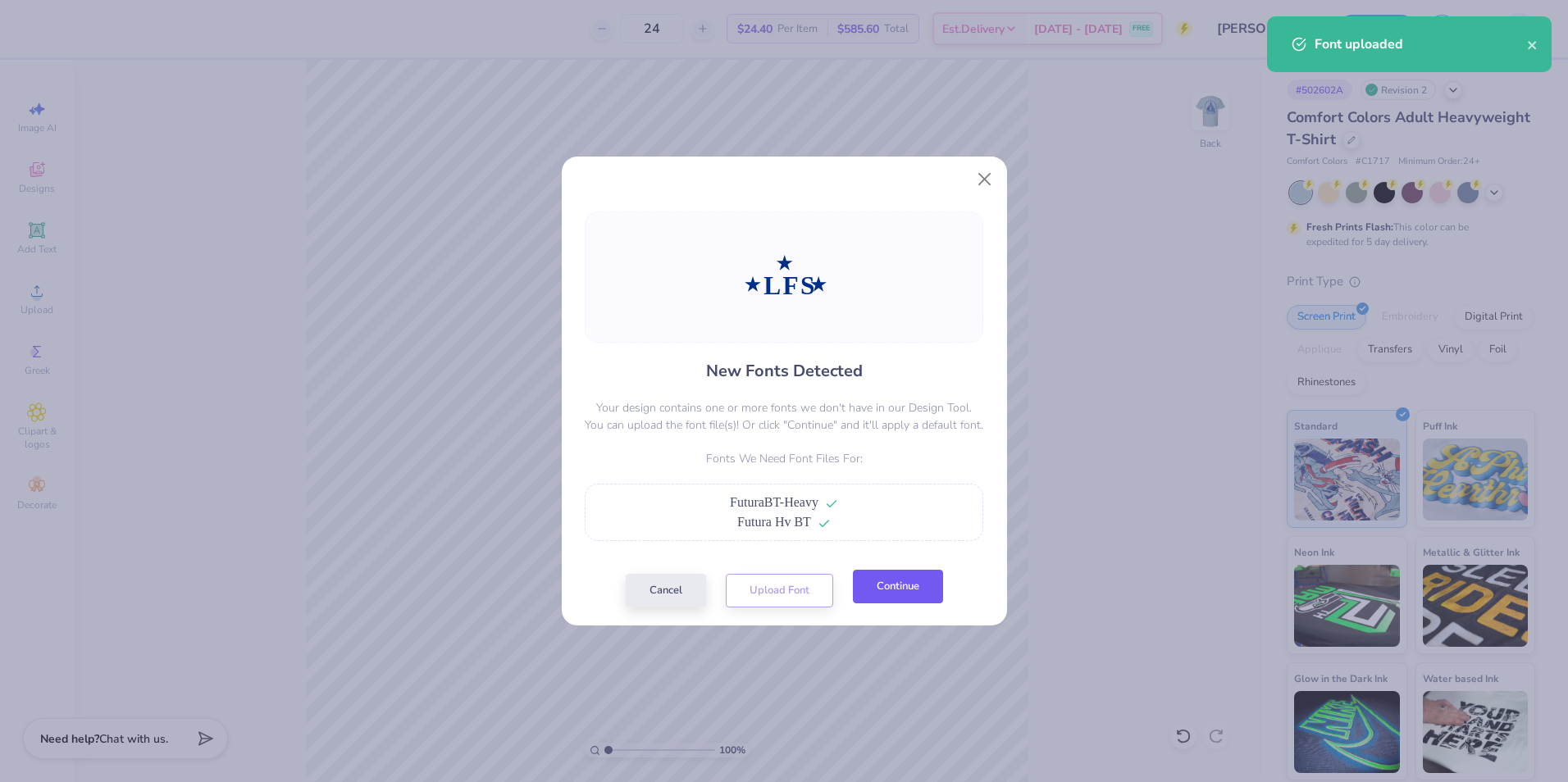
click at [889, 577] on button "Continue" at bounding box center [898, 587] width 90 height 34
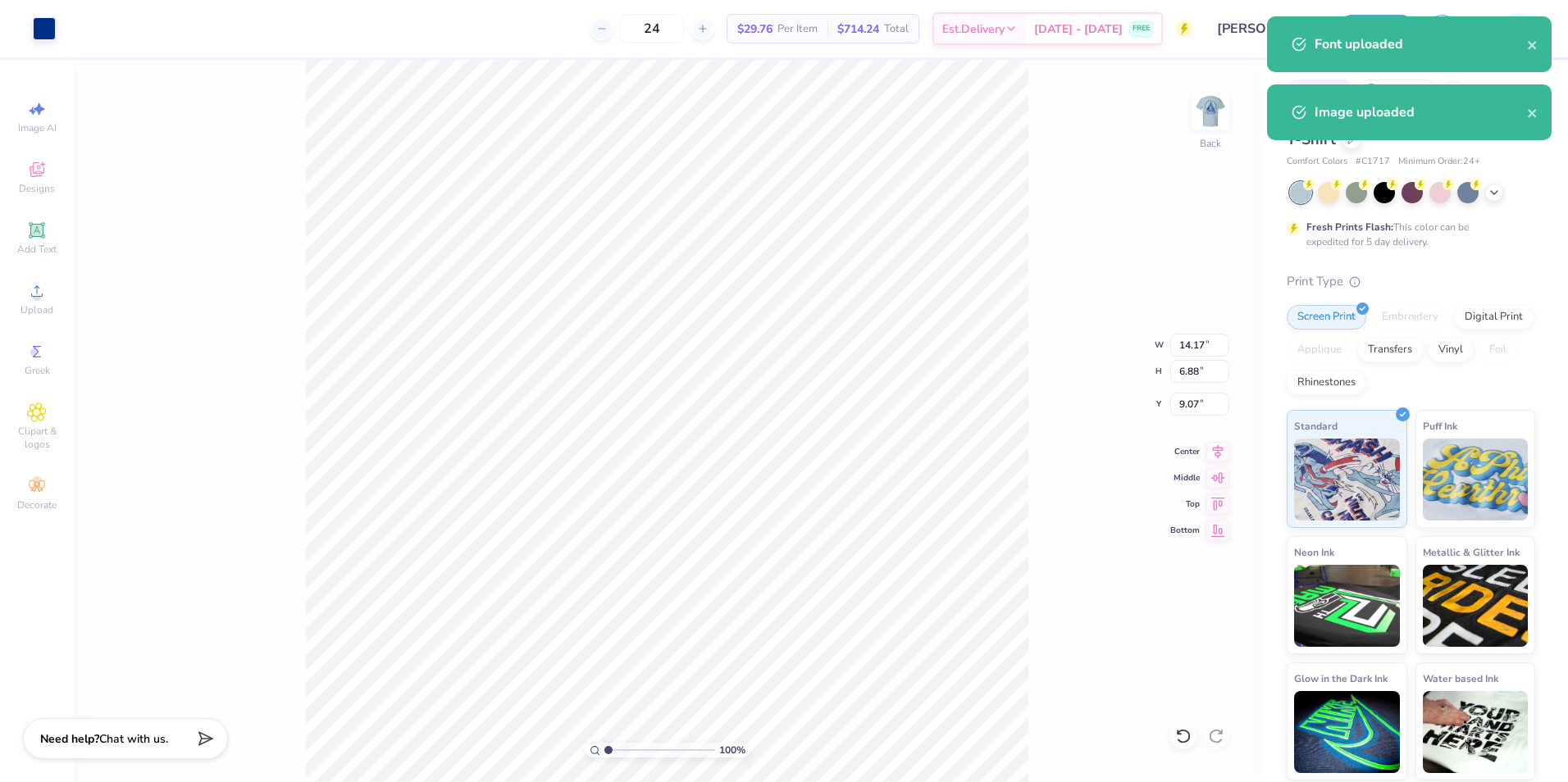
type input "10.35"
type input "5.02"
type input "8.68"
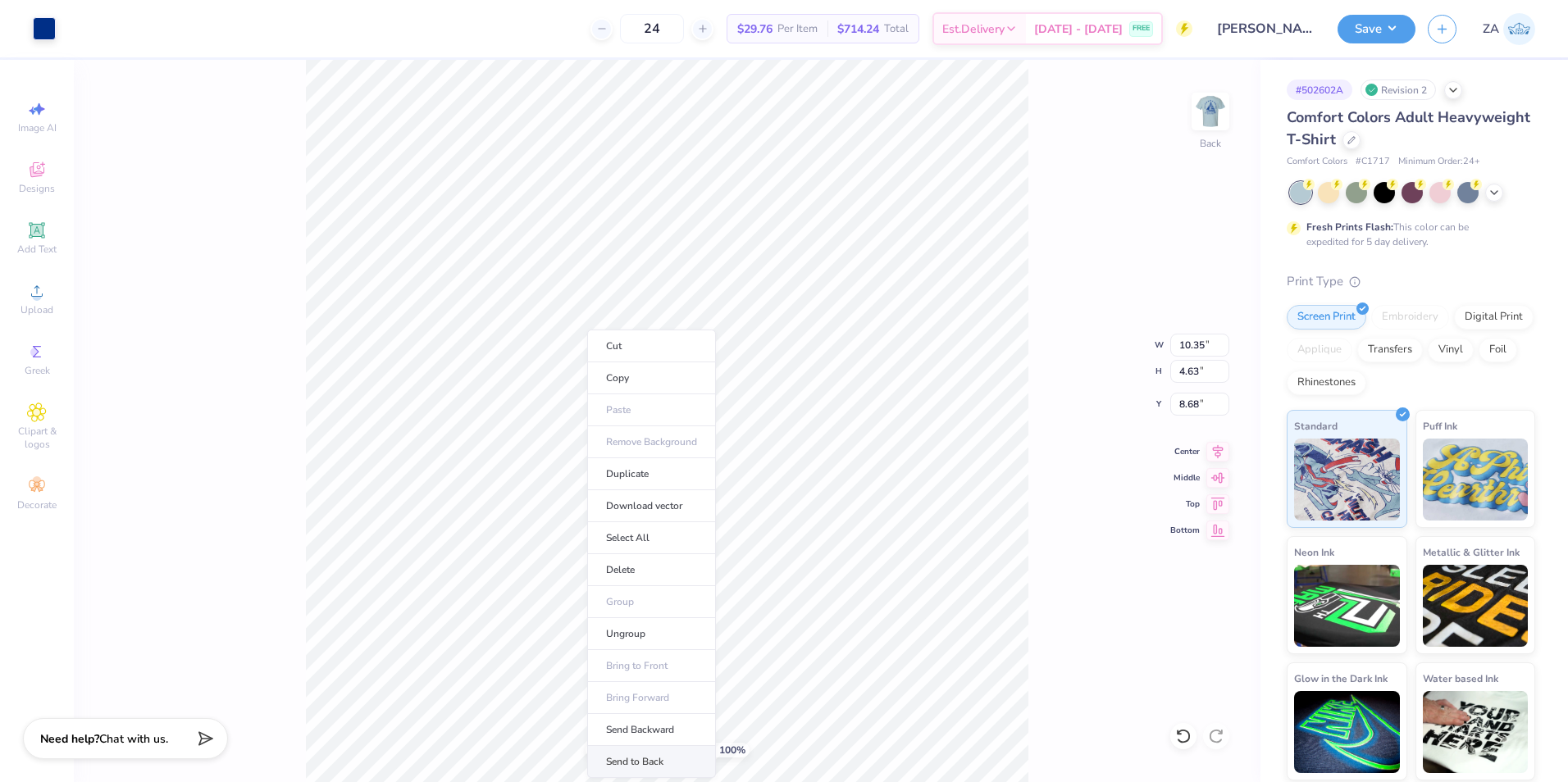
click at [650, 760] on li "Send to Back" at bounding box center [651, 762] width 129 height 32
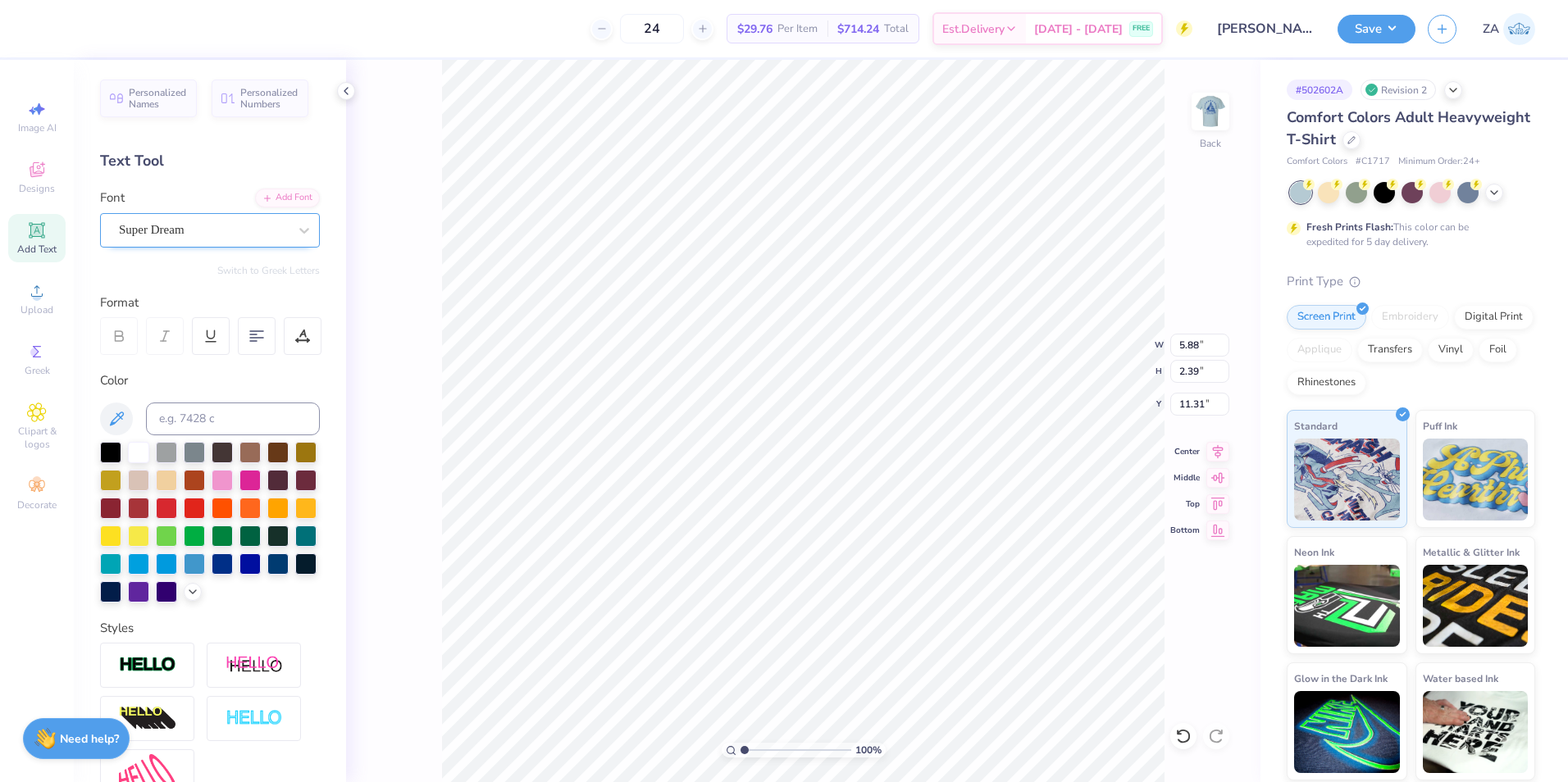
click at [212, 240] on div at bounding box center [203, 230] width 169 height 22
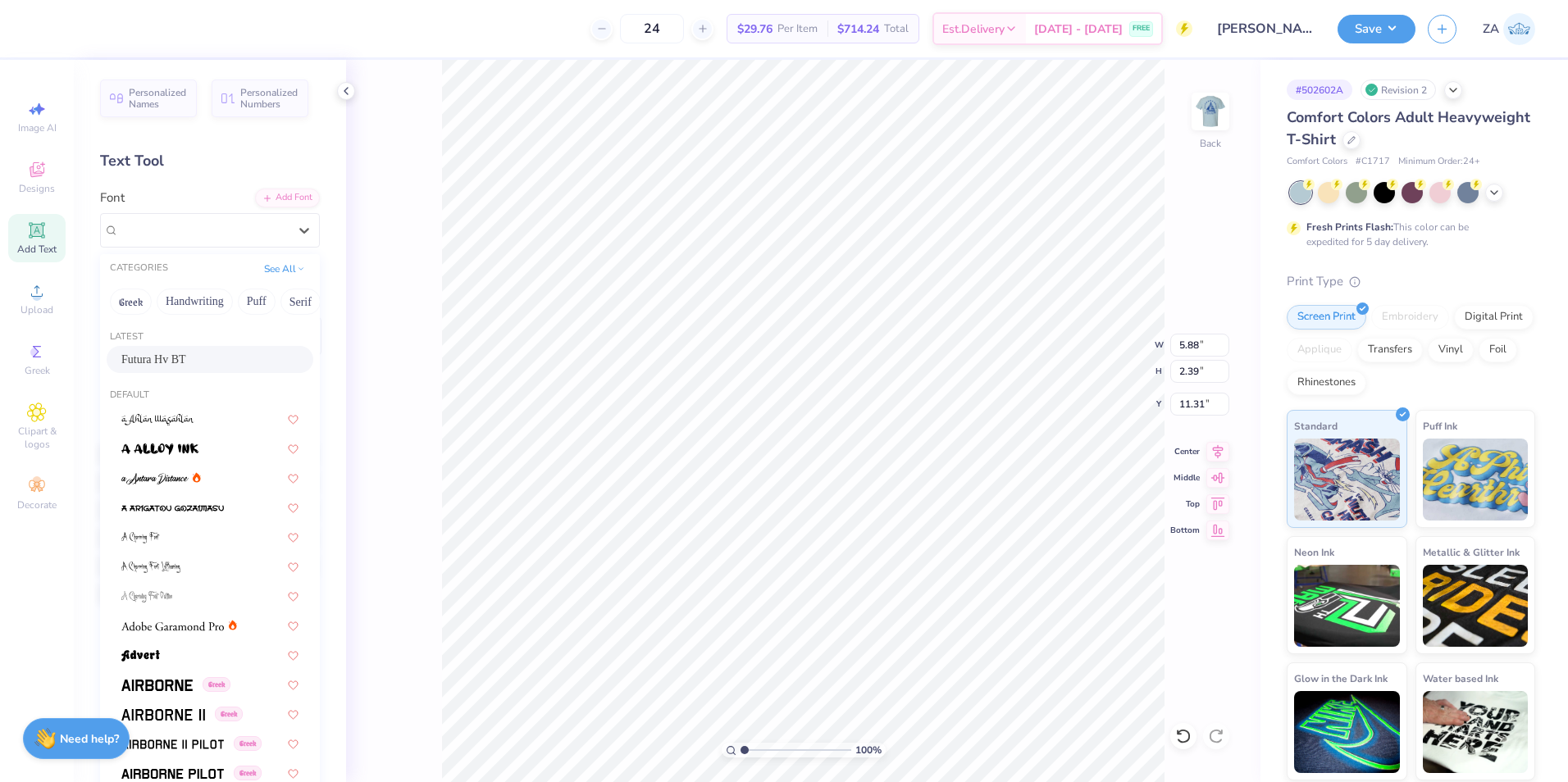
click at [207, 352] on div "Futura Hv BT" at bounding box center [210, 359] width 178 height 17
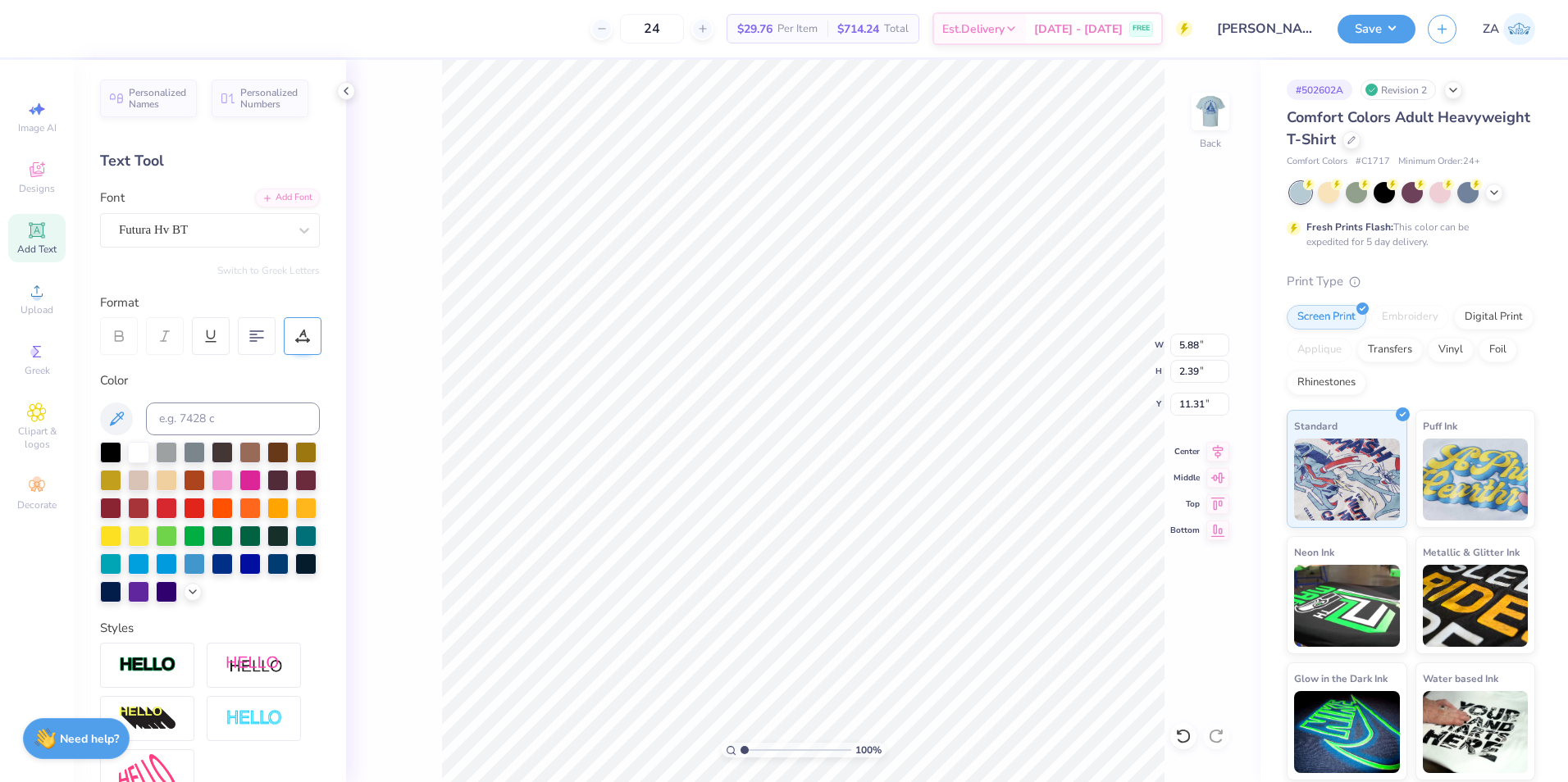
type input "5.28"
type input "2.45"
type input "11.27"
click at [292, 338] on div at bounding box center [302, 336] width 37 height 37
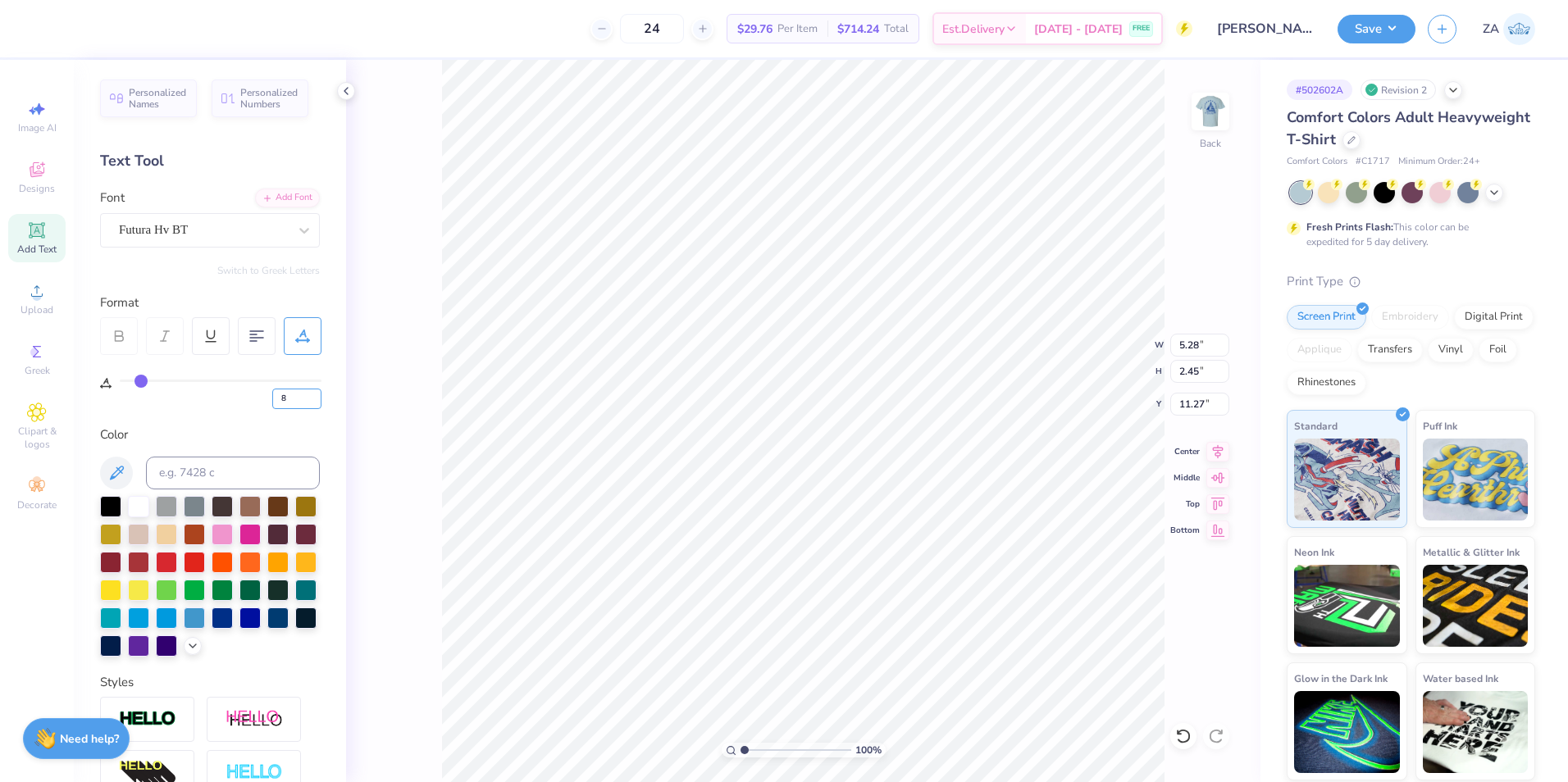
drag, startPoint x: 296, startPoint y: 394, endPoint x: 272, endPoint y: 394, distance: 24.0
click at [272, 394] on div "8" at bounding box center [221, 394] width 202 height 30
type input "15"
type input "5.77"
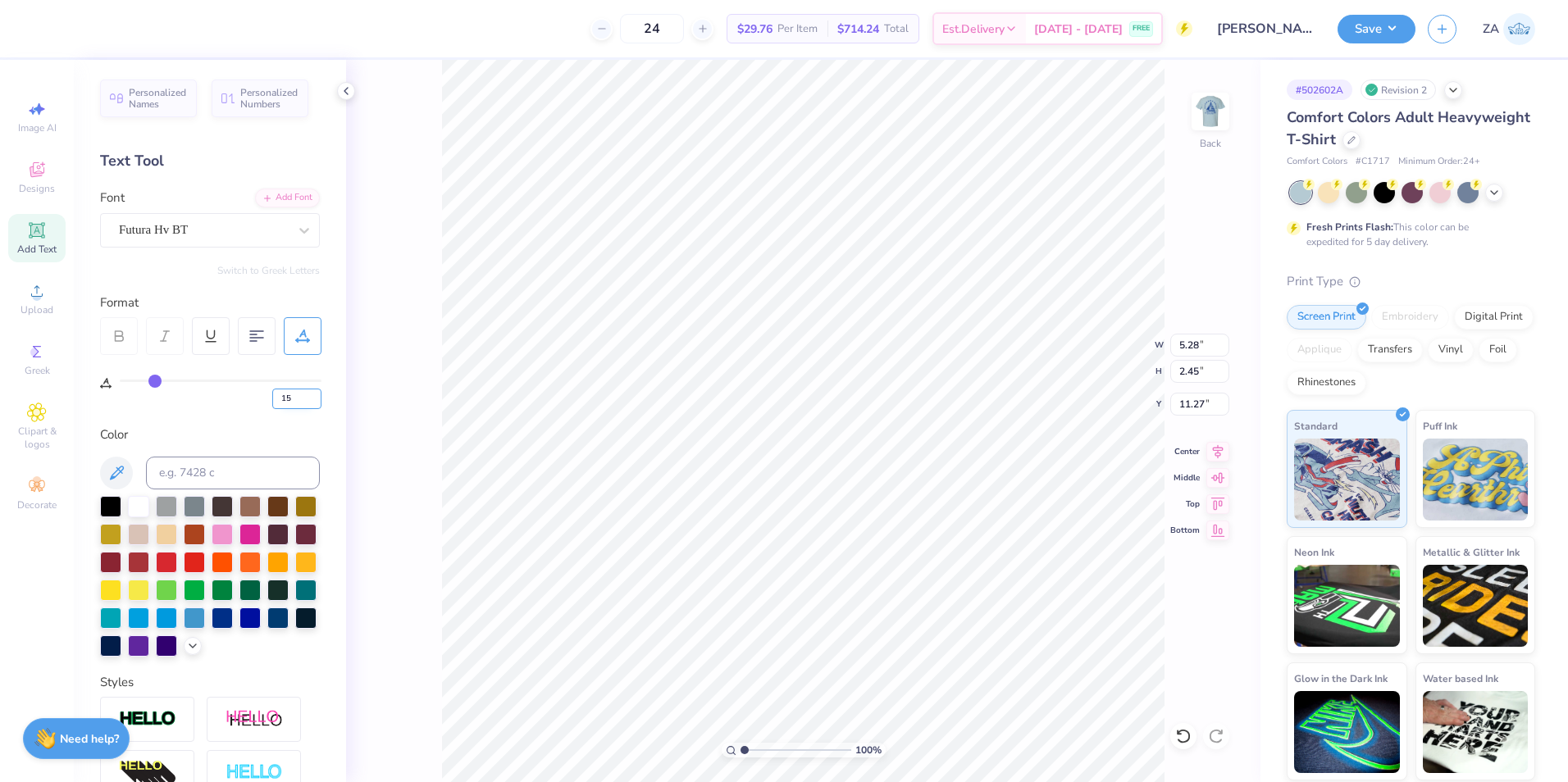
type input "11.28"
drag, startPoint x: 1196, startPoint y: 346, endPoint x: 1213, endPoint y: 346, distance: 17.0
click at [1211, 346] on input "10.35" at bounding box center [1200, 345] width 59 height 23
type input "3.50"
type input "1.71"
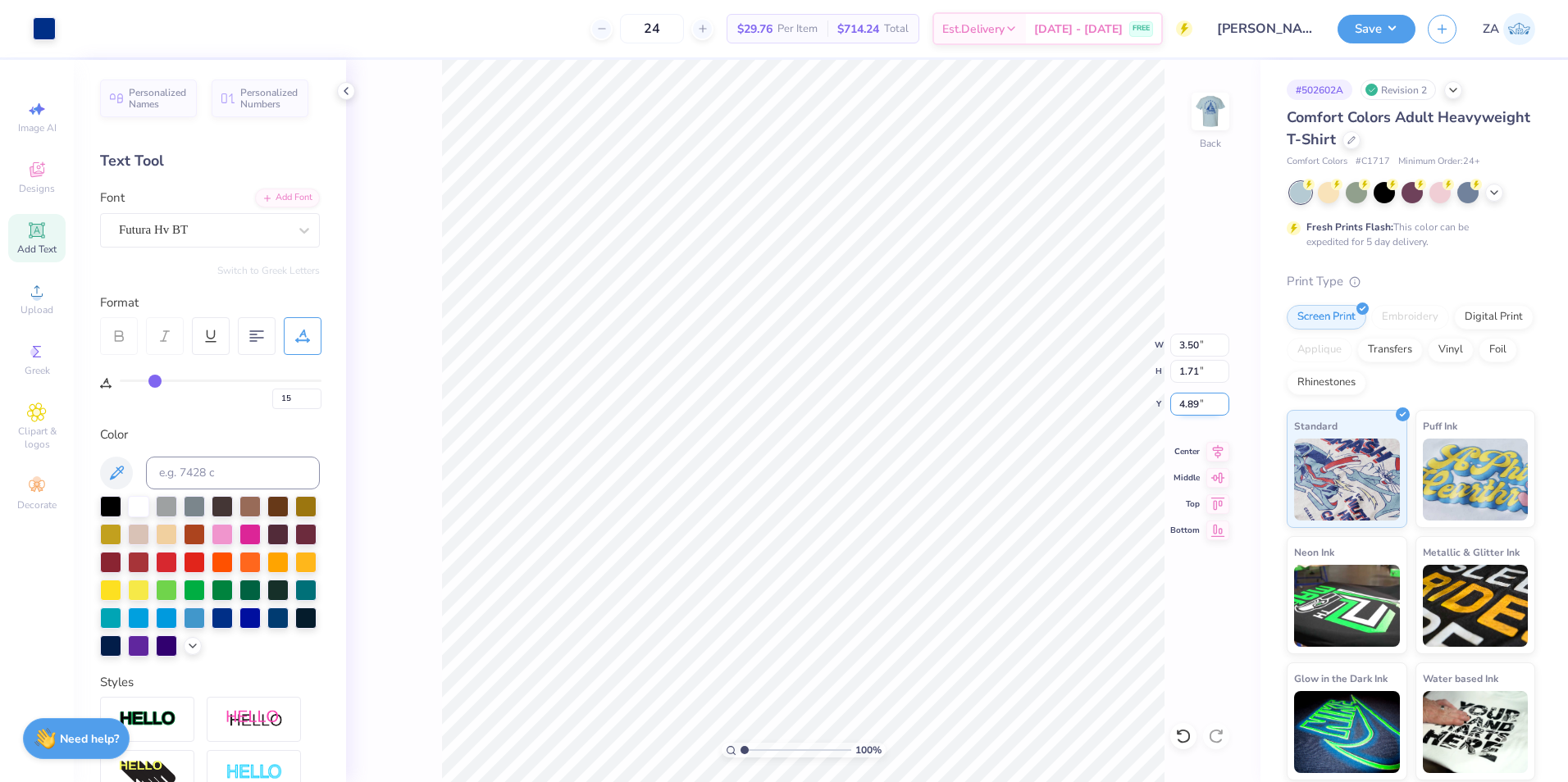
drag, startPoint x: 1181, startPoint y: 401, endPoint x: 1205, endPoint y: 402, distance: 24.0
click at [1205, 402] on input "4.89" at bounding box center [1200, 403] width 59 height 23
type input "3.00"
click at [1207, 110] on img at bounding box center [1210, 111] width 65 height 65
click at [1200, 121] on img at bounding box center [1210, 111] width 33 height 33
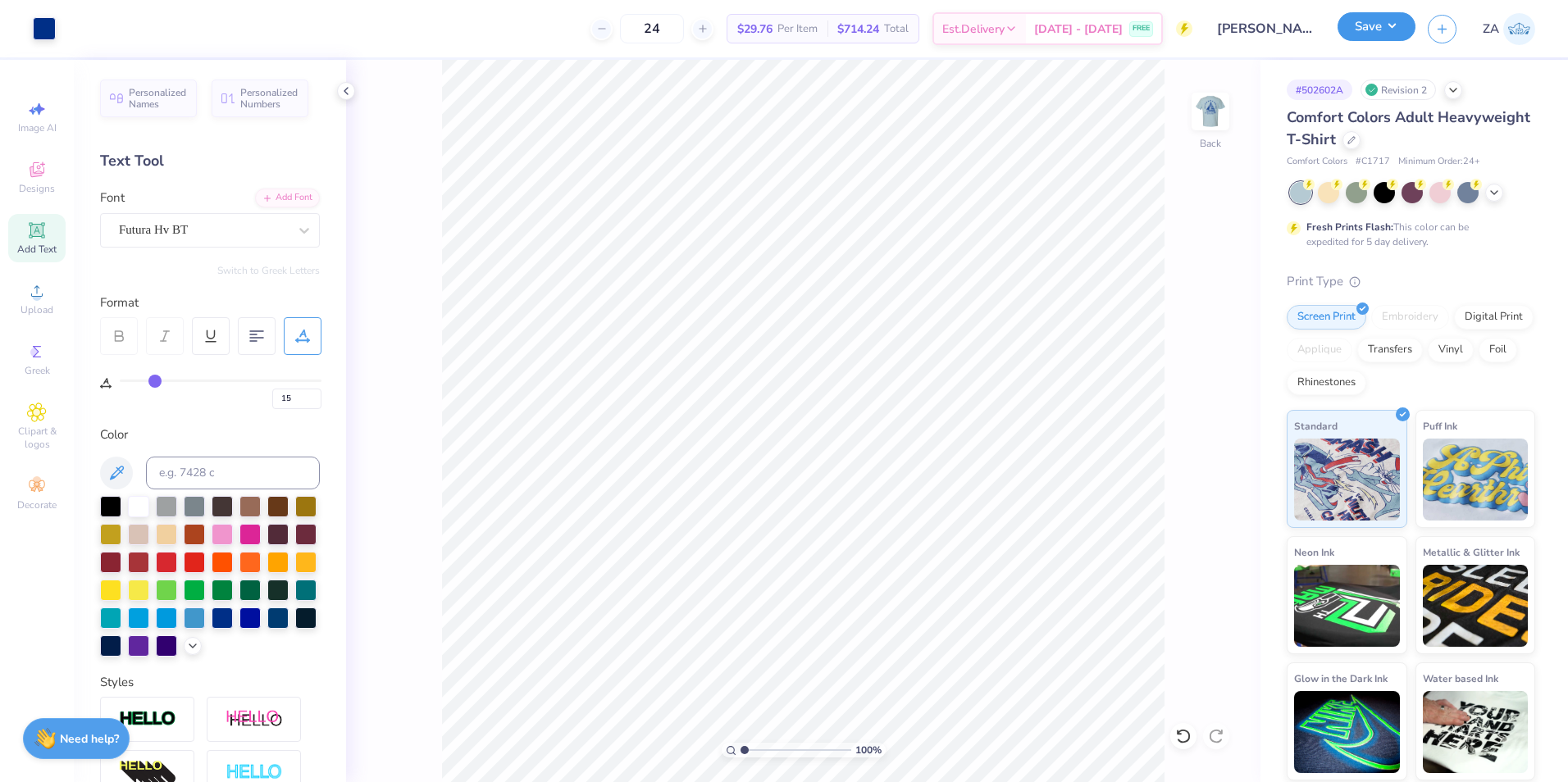
click at [1368, 32] on button "Save" at bounding box center [1377, 26] width 78 height 29
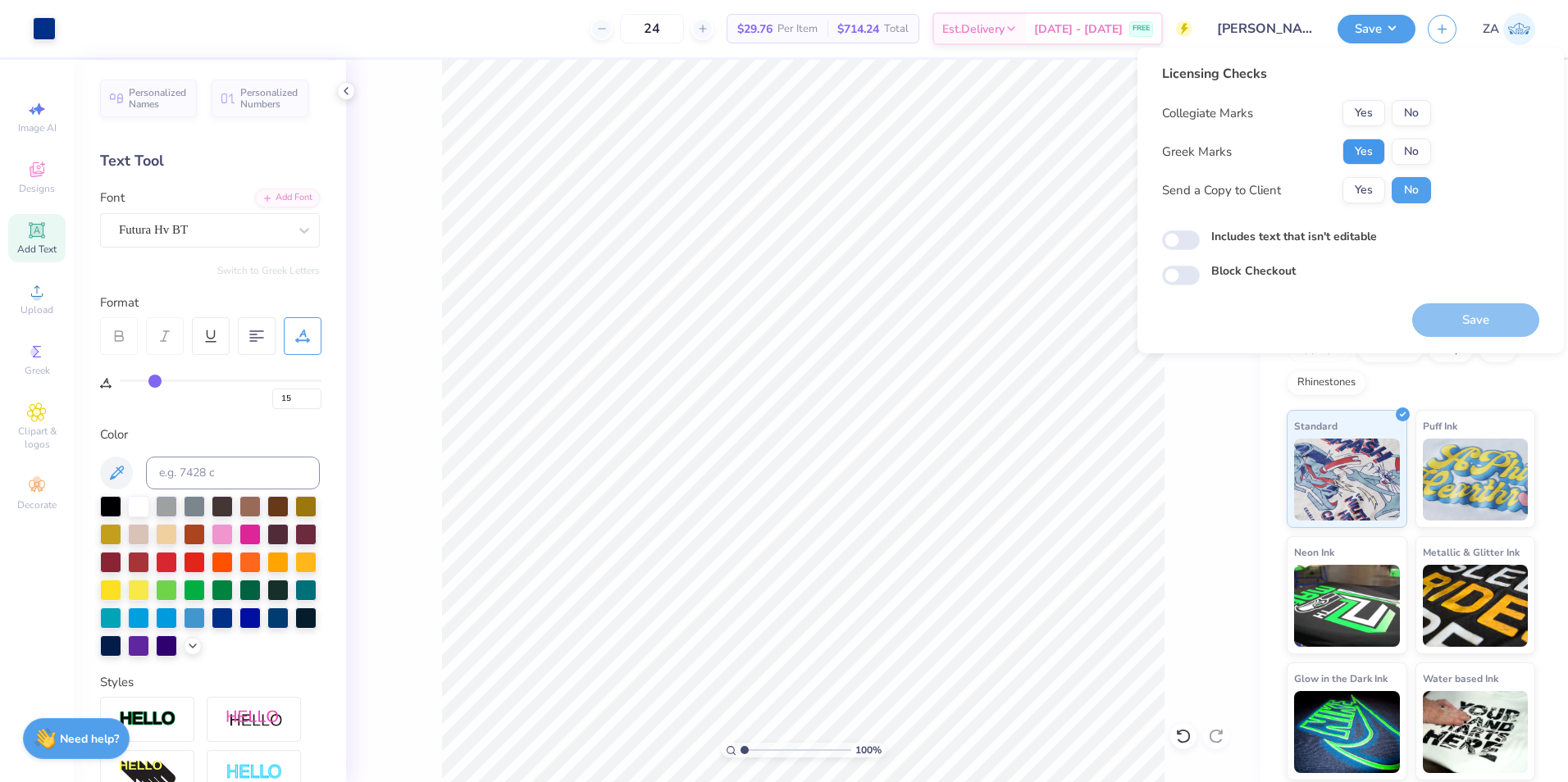
click at [1355, 149] on button "Yes" at bounding box center [1364, 151] width 42 height 26
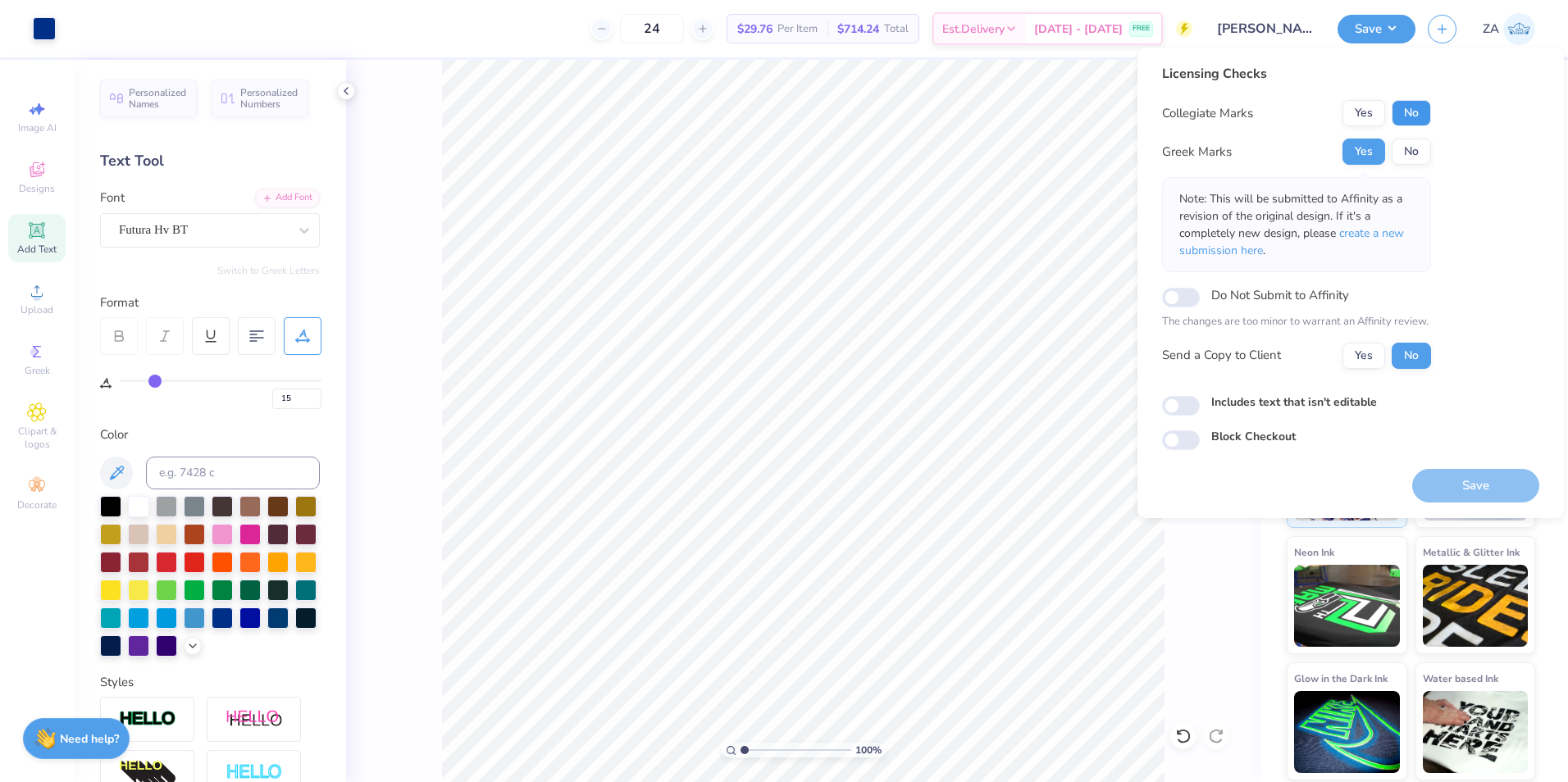
click at [1422, 104] on button "No" at bounding box center [1411, 113] width 39 height 26
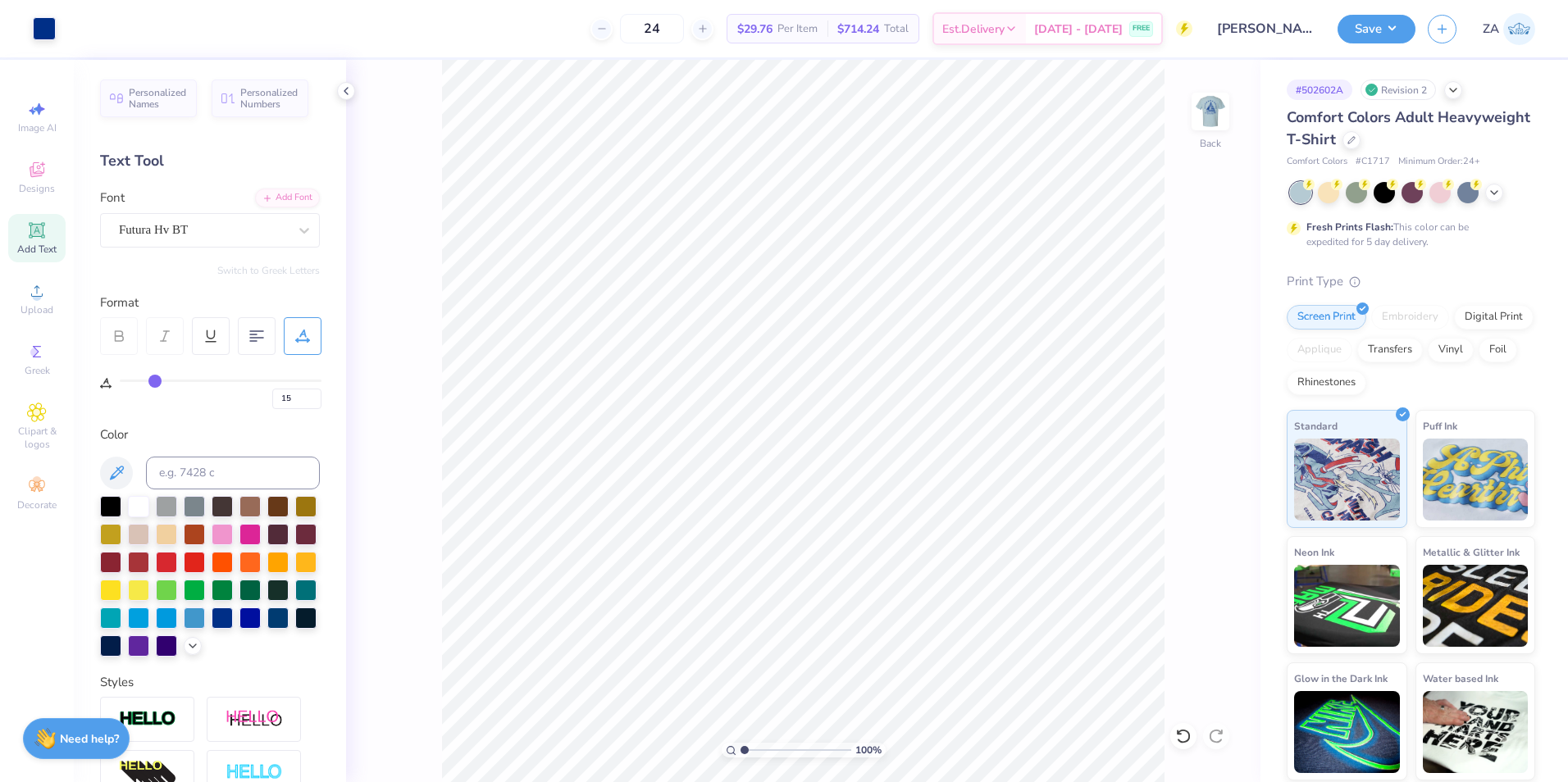
click at [1216, 82] on div "100 % Back" at bounding box center [803, 420] width 915 height 723
click at [1217, 107] on img at bounding box center [1210, 111] width 65 height 65
click at [1374, 25] on button "Save" at bounding box center [1377, 26] width 78 height 29
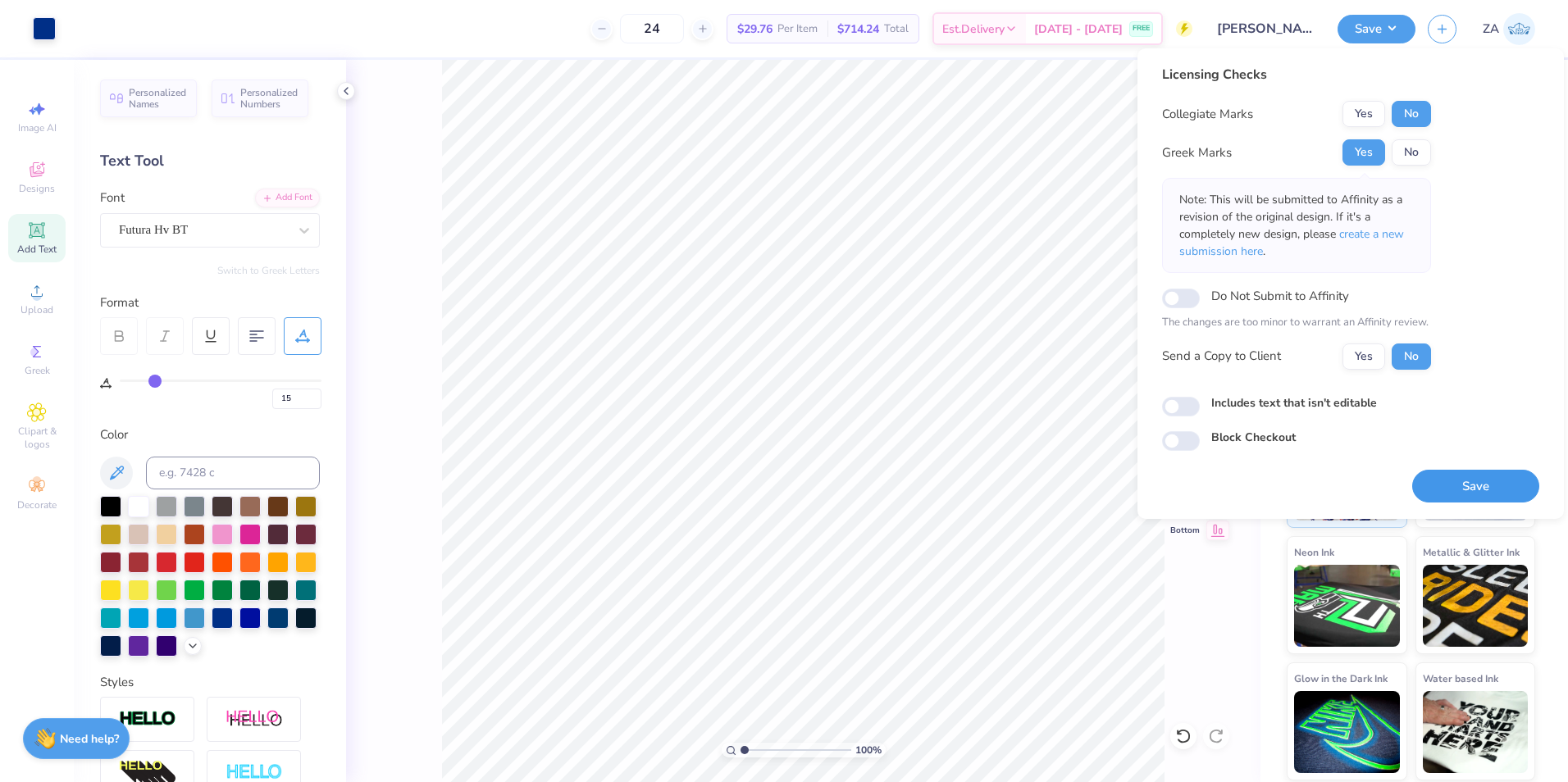
click at [1478, 487] on button "Save" at bounding box center [1476, 487] width 127 height 34
